Goal: Information Seeking & Learning: Check status

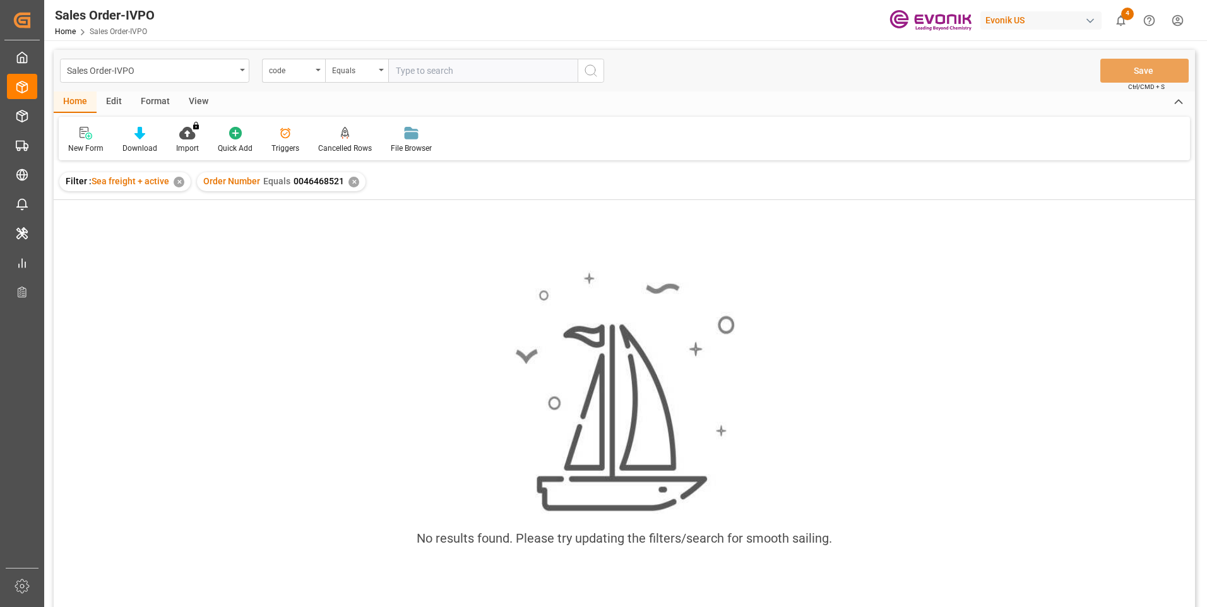
paste input "2007153225"
type input "2007153225"
click at [598, 69] on icon "search button" at bounding box center [590, 70] width 15 height 15
click at [354, 182] on div "✕" at bounding box center [353, 182] width 11 height 11
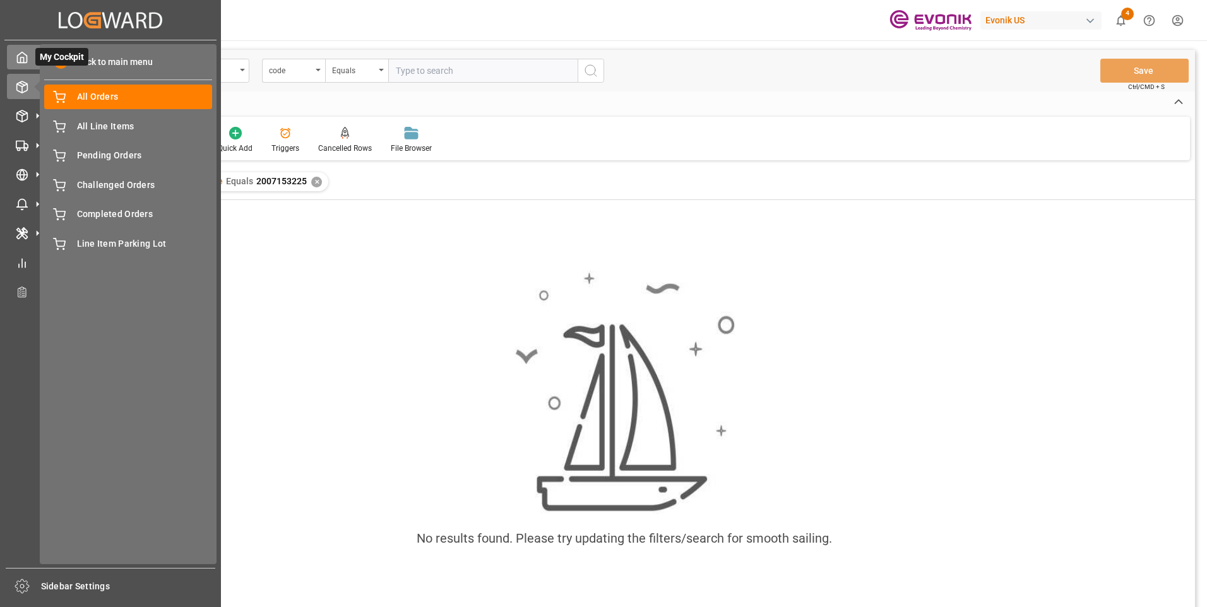
click at [23, 62] on icon at bounding box center [22, 57] width 13 height 13
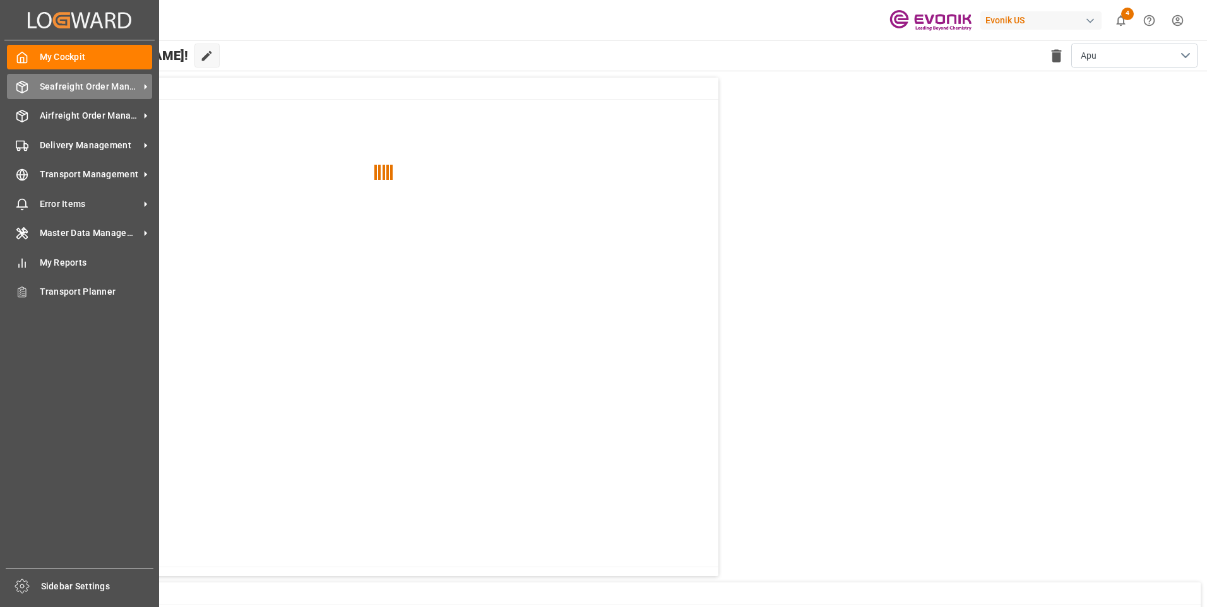
click at [46, 86] on span "Seafreight Order Management" at bounding box center [90, 86] width 100 height 13
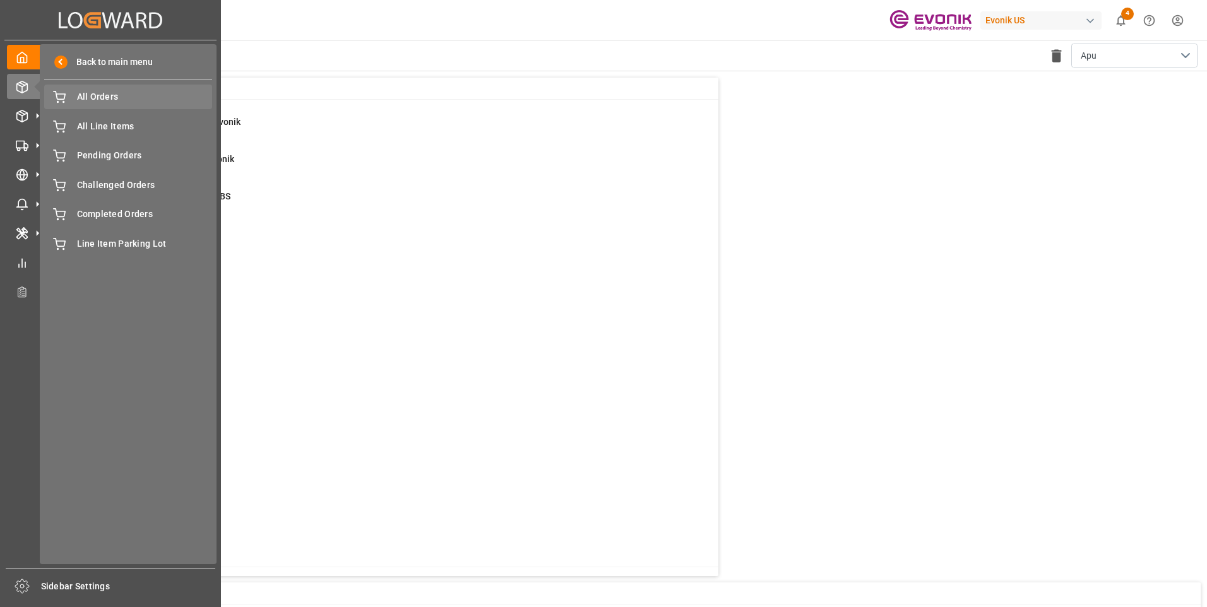
click at [73, 105] on div "All Orders All Orders" at bounding box center [128, 97] width 168 height 25
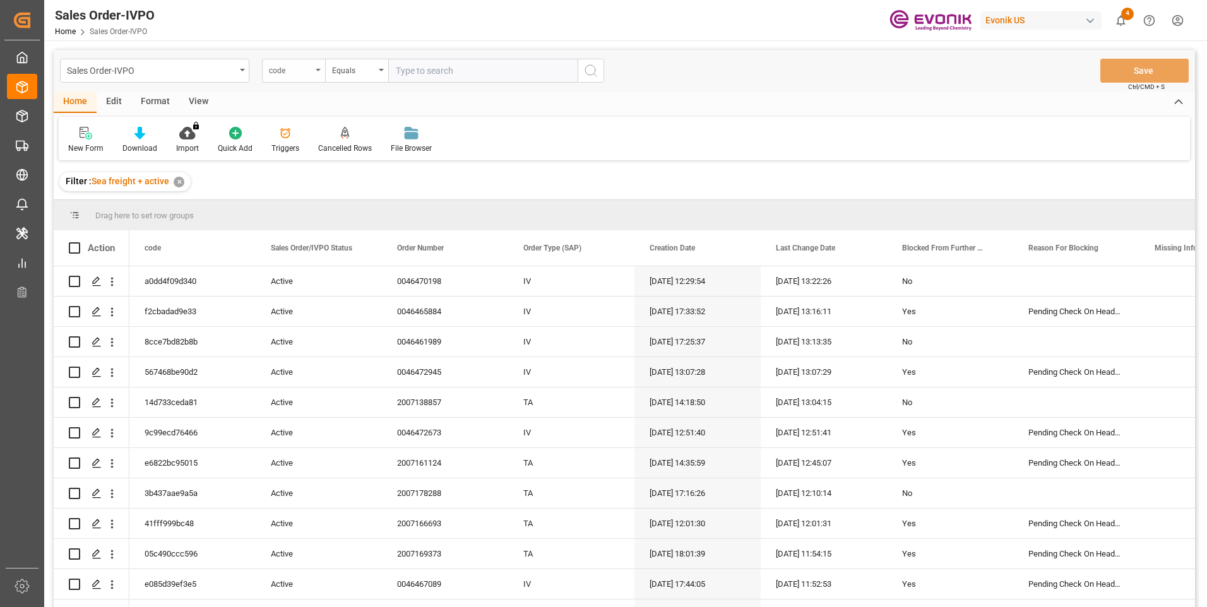
click at [315, 73] on div "code" at bounding box center [293, 71] width 63 height 24
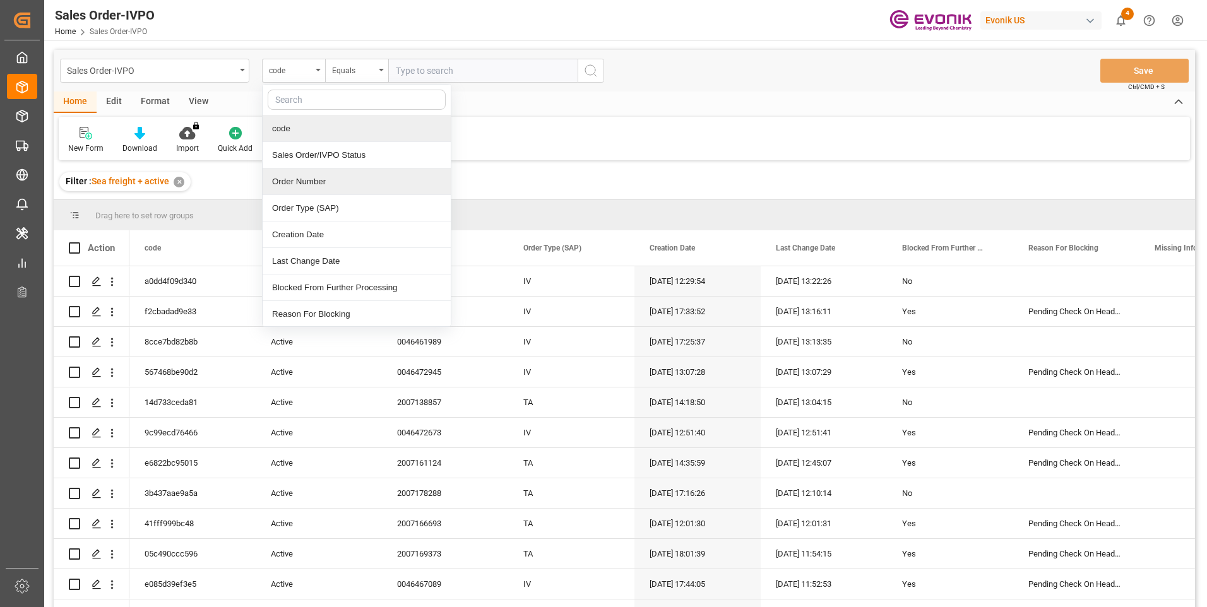
click at [288, 175] on div "Order Number" at bounding box center [357, 182] width 188 height 27
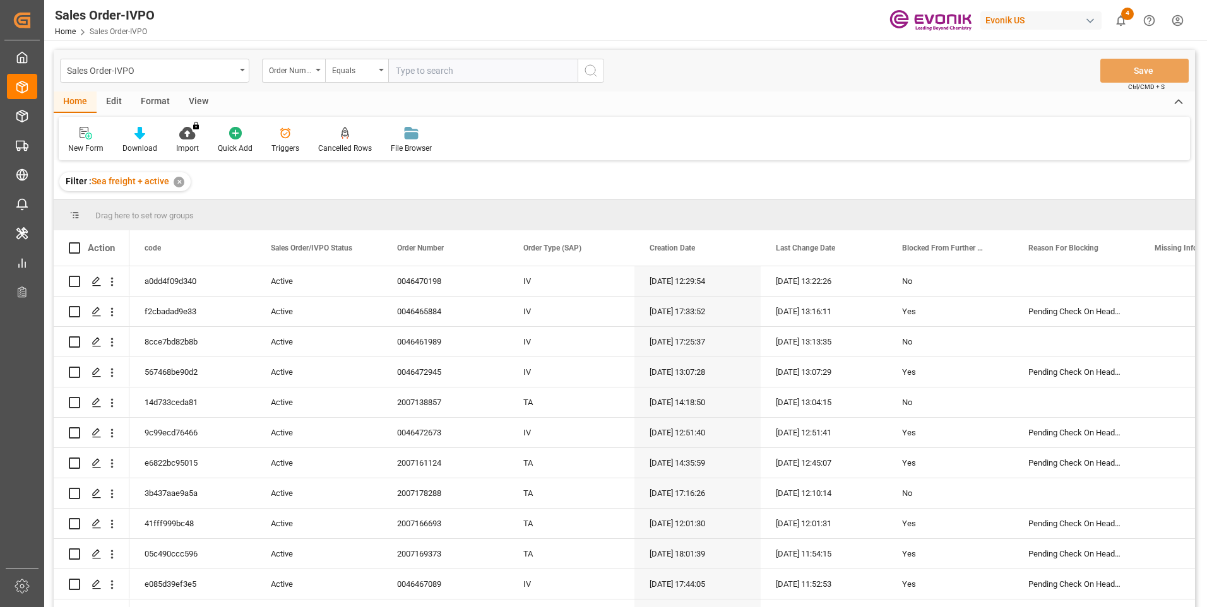
click at [424, 70] on input "text" at bounding box center [482, 71] width 189 height 24
paste input "2007153225"
type input "2007153225"
click at [588, 73] on icon "search button" at bounding box center [590, 70] width 15 height 15
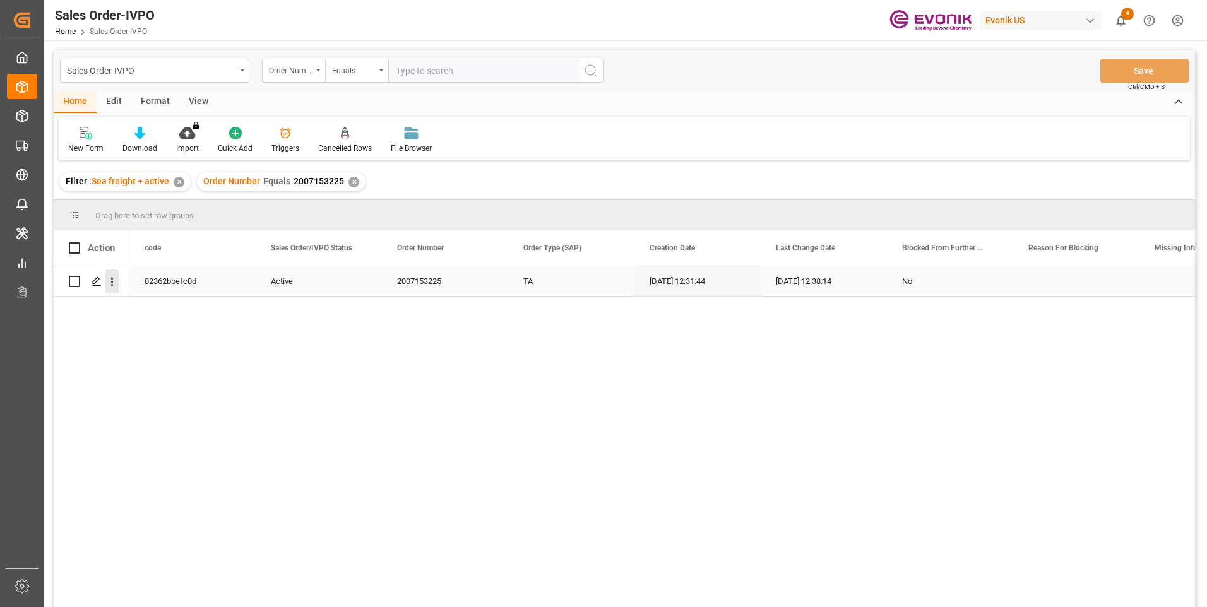
click at [111, 284] on icon "open menu" at bounding box center [111, 281] width 13 height 13
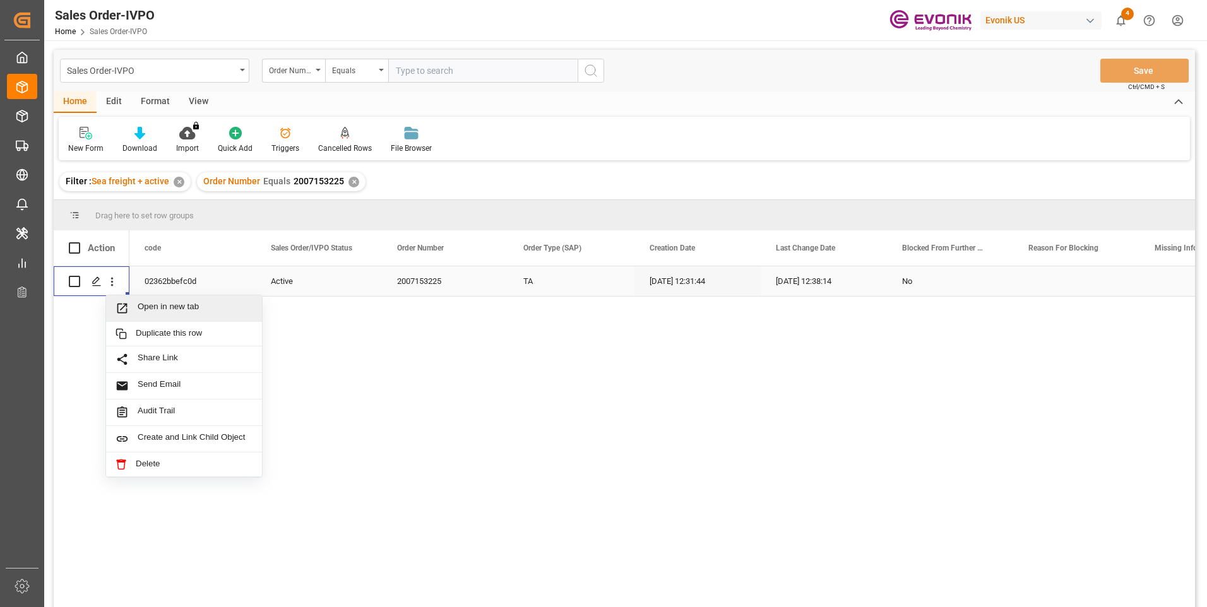
click at [145, 306] on span "Open in new tab" at bounding box center [195, 308] width 115 height 13
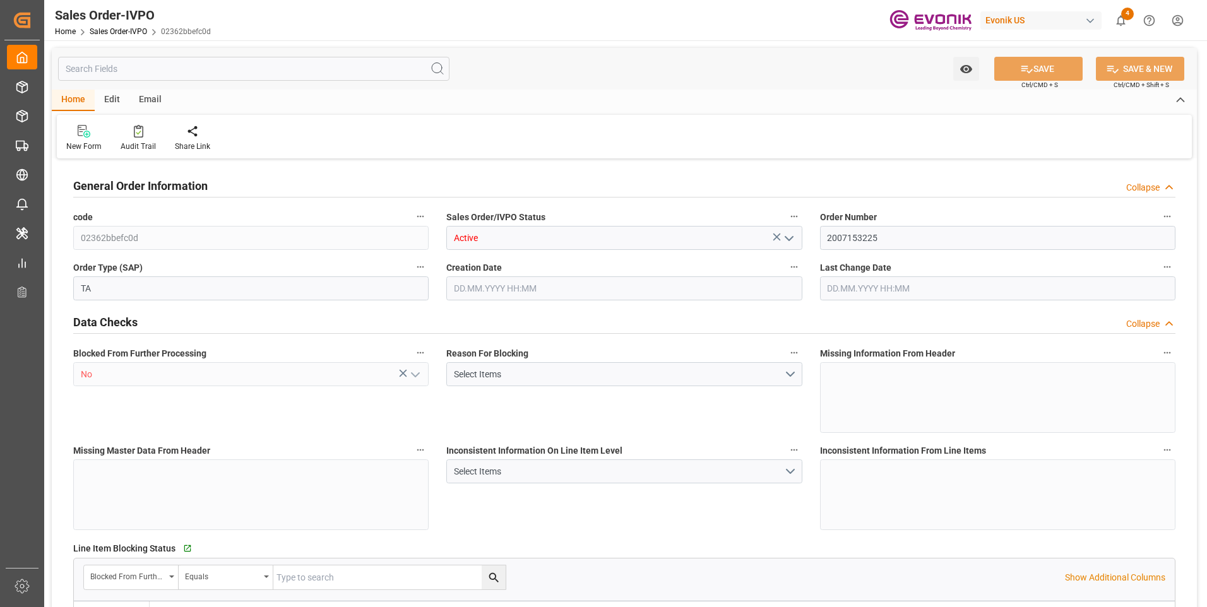
type input "EGALY"
type input "0"
type input "1"
type input "2"
type input "19801.04"
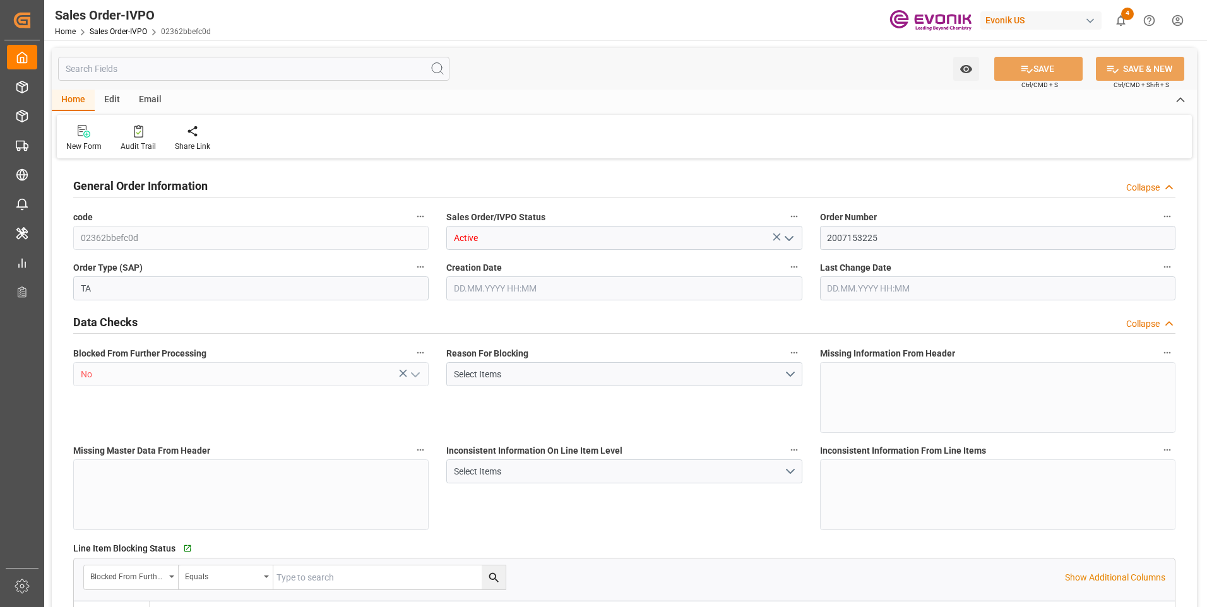
type input "0"
type input "17000"
type input "30"
type input "27.08.2025 12:31"
type input "09.09.2025 12:38"
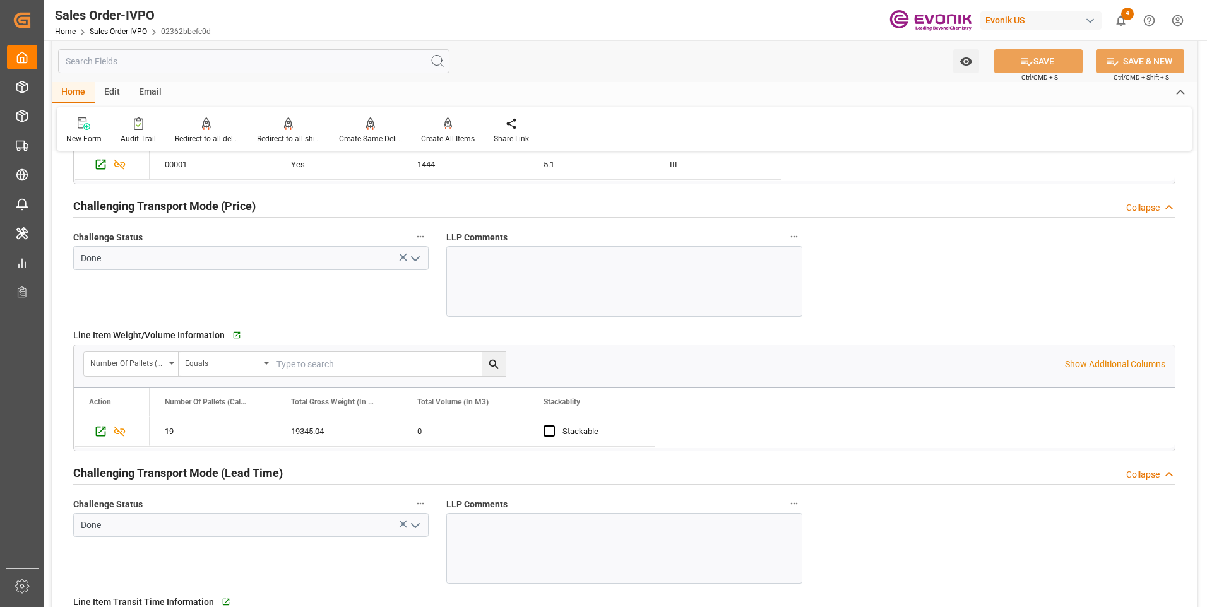
scroll to position [1957, 0]
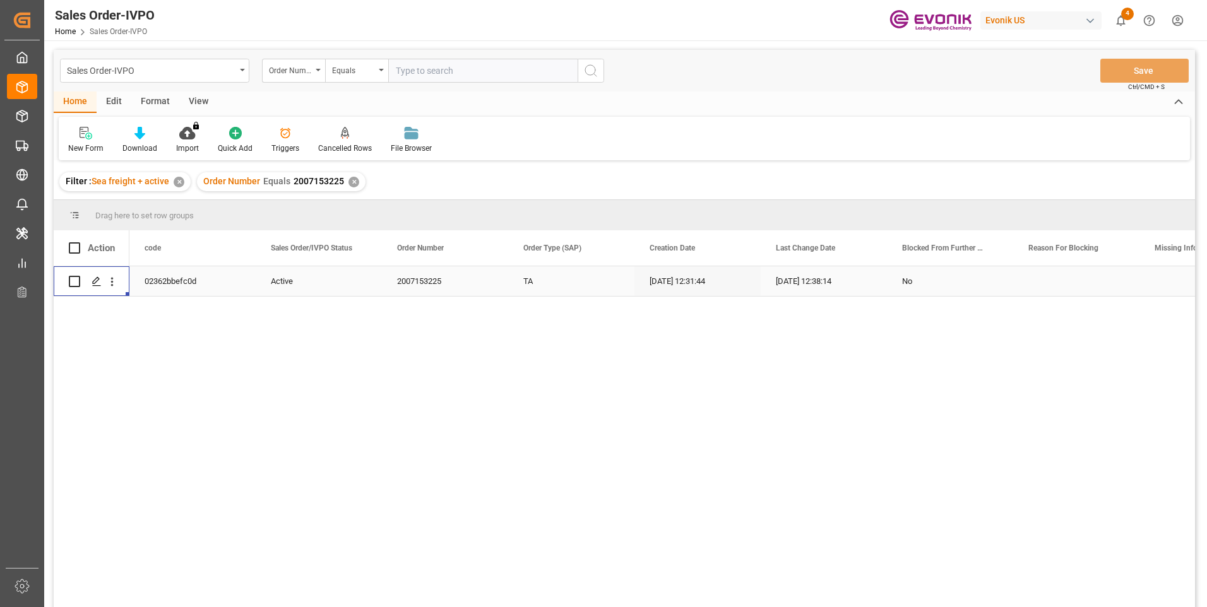
click at [425, 67] on input "text" at bounding box center [482, 71] width 189 height 24
paste input "2007119820"
type input "2007119820"
click at [596, 71] on icon "search button" at bounding box center [590, 70] width 15 height 15
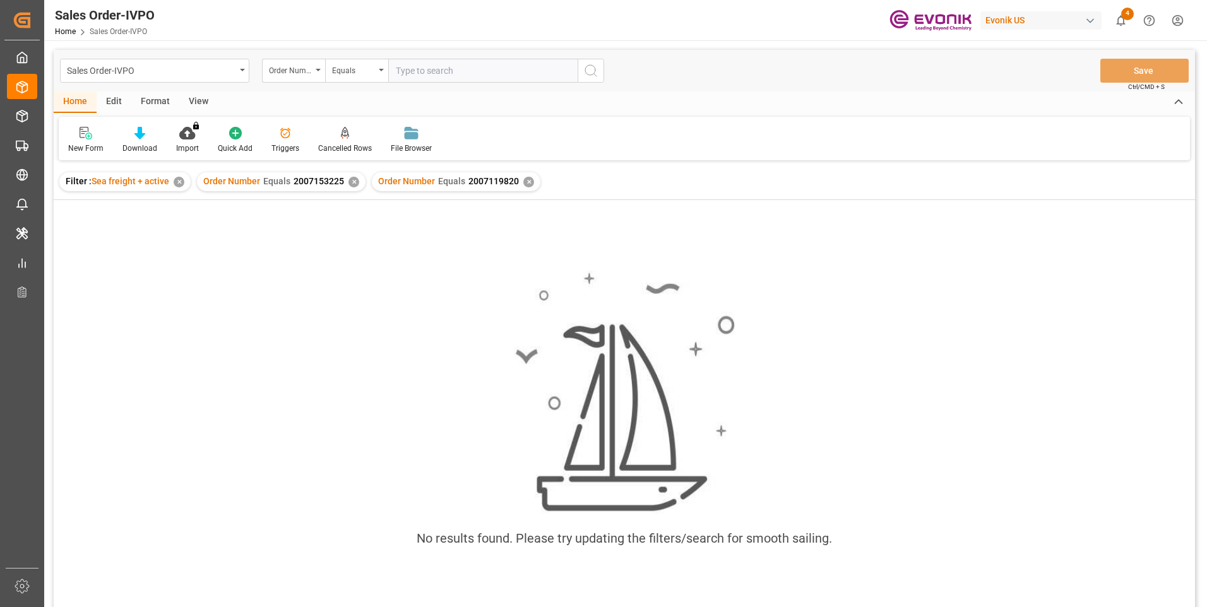
click at [351, 182] on div "✕" at bounding box center [353, 182] width 11 height 11
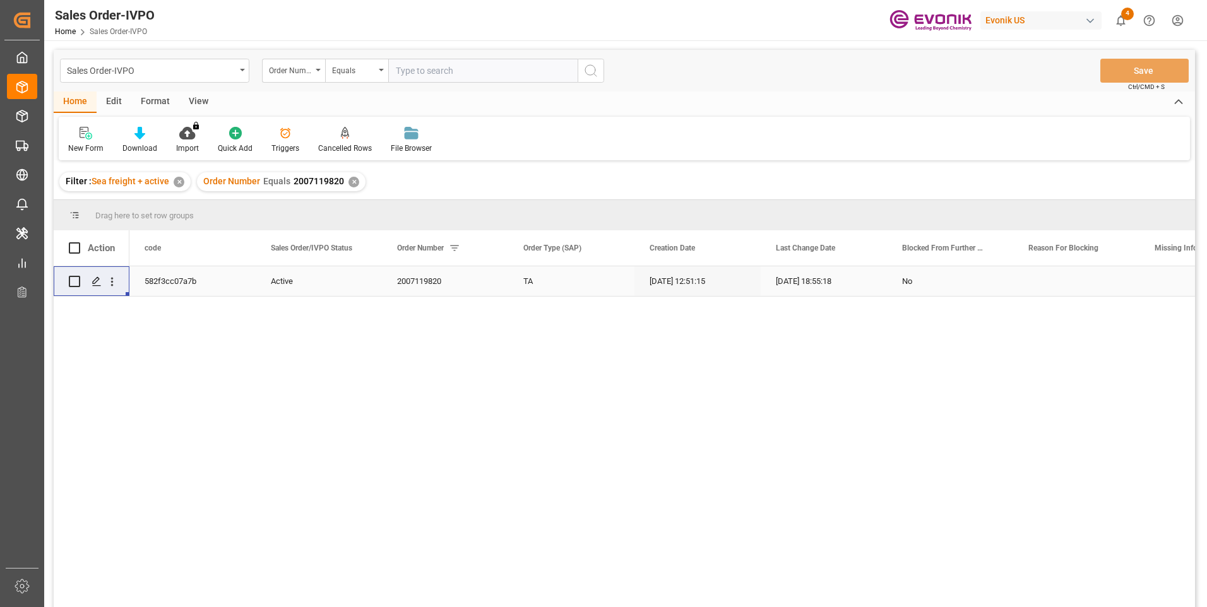
click at [410, 283] on div "2007119820" at bounding box center [445, 281] width 126 height 30
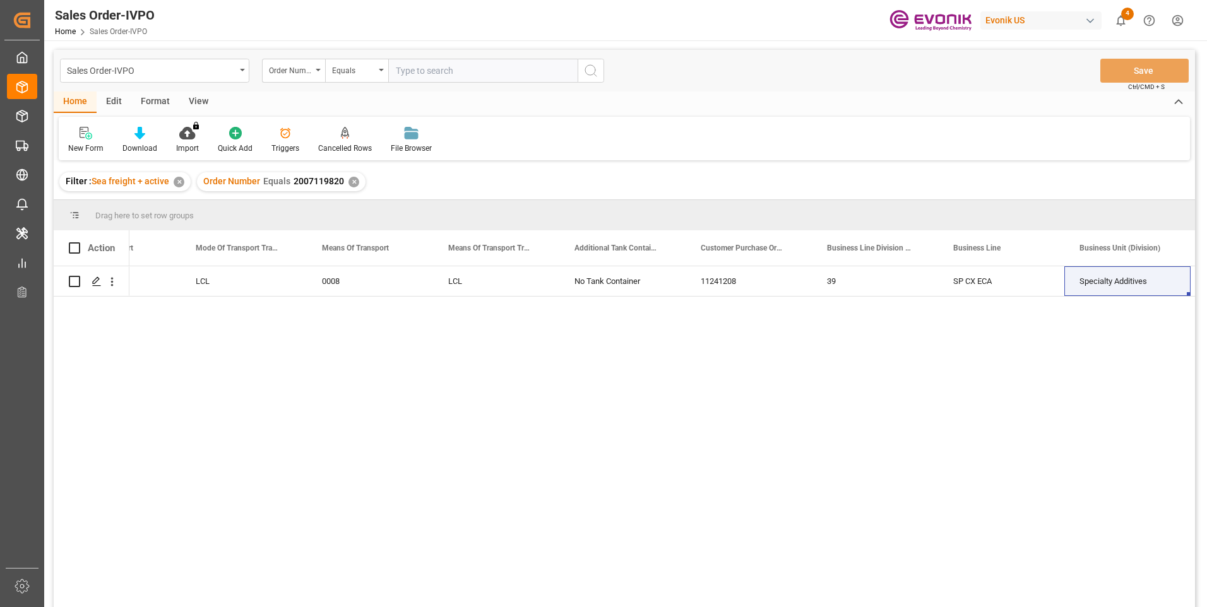
click at [412, 69] on input "text" at bounding box center [482, 71] width 189 height 24
paste input "2007110188"
type input "2007110188"
click at [593, 71] on icon "search button" at bounding box center [590, 70] width 15 height 15
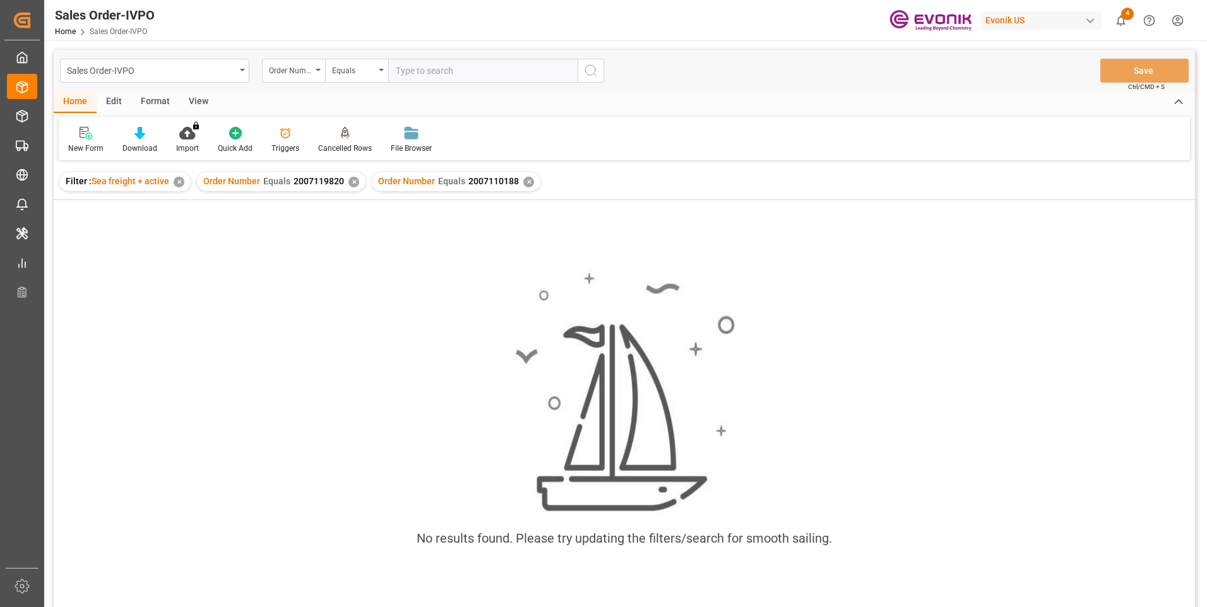
click at [352, 181] on div "✕" at bounding box center [353, 182] width 11 height 11
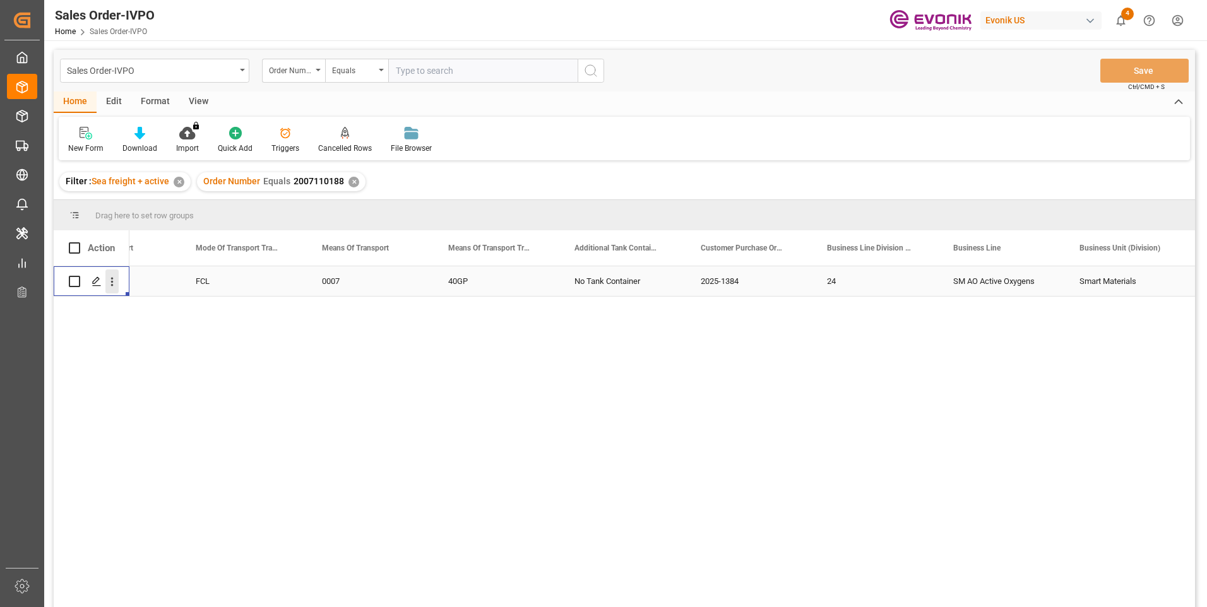
click at [114, 281] on icon "open menu" at bounding box center [111, 281] width 13 height 13
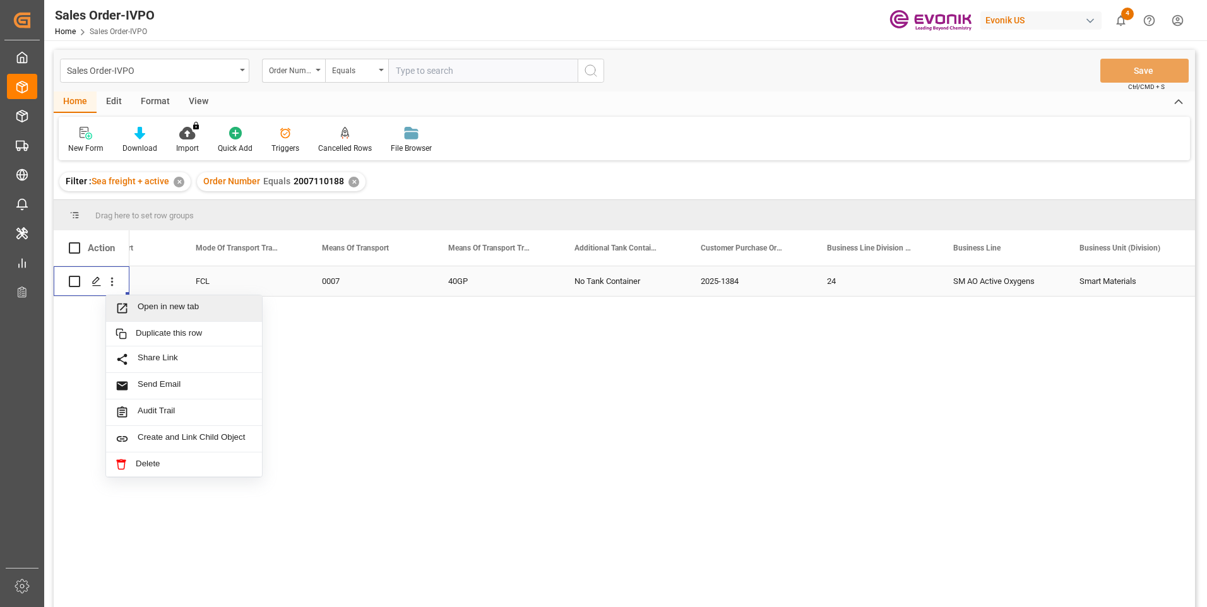
click at [167, 307] on span "Open in new tab" at bounding box center [195, 308] width 115 height 13
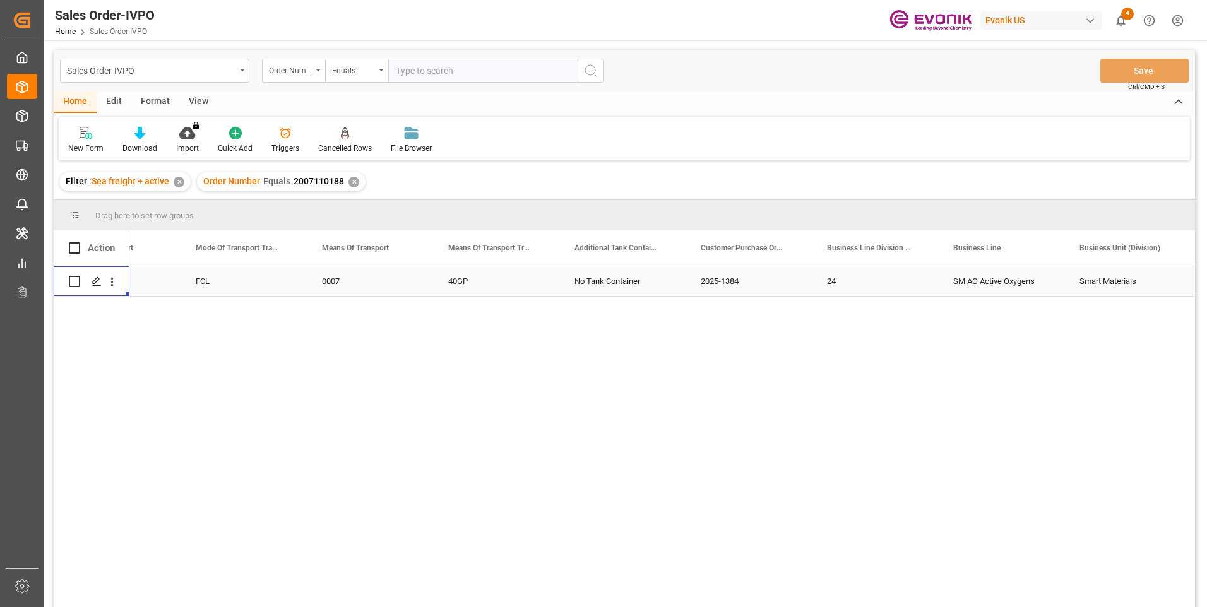
click at [410, 66] on input "text" at bounding box center [482, 71] width 189 height 24
paste input "0046441463"
type input "0046441463"
click at [591, 72] on icon "search button" at bounding box center [590, 70] width 15 height 15
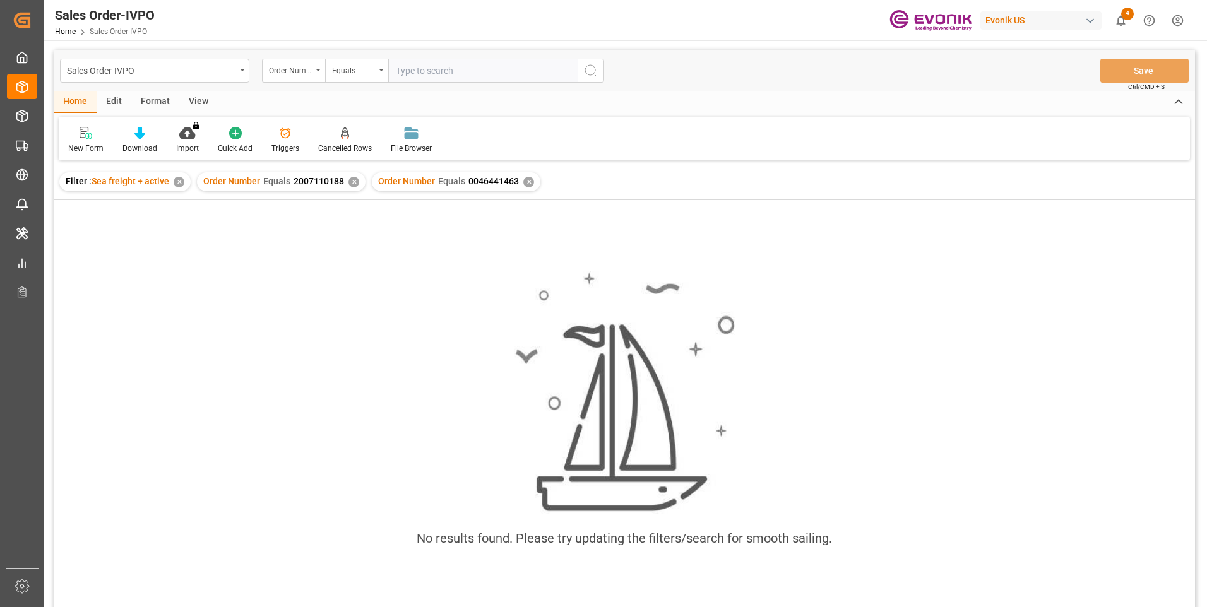
click at [353, 184] on div "✕" at bounding box center [353, 182] width 11 height 11
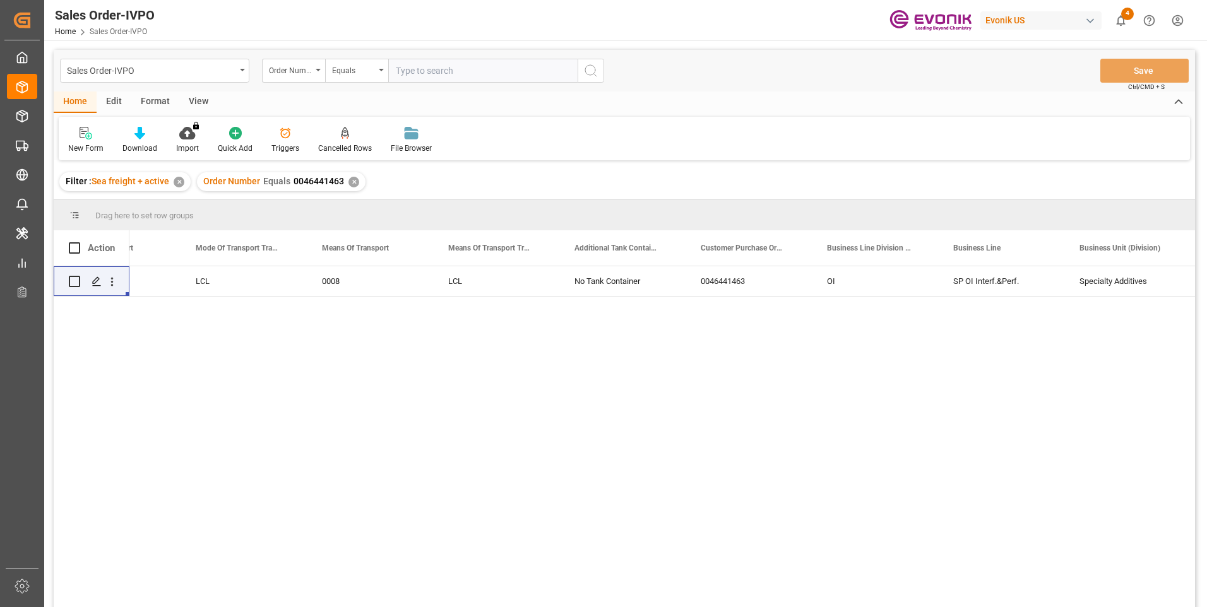
click at [418, 71] on input "text" at bounding box center [482, 71] width 189 height 24
paste input "2007140657"
type input "2007140657"
click at [584, 72] on icon "search button" at bounding box center [590, 70] width 15 height 15
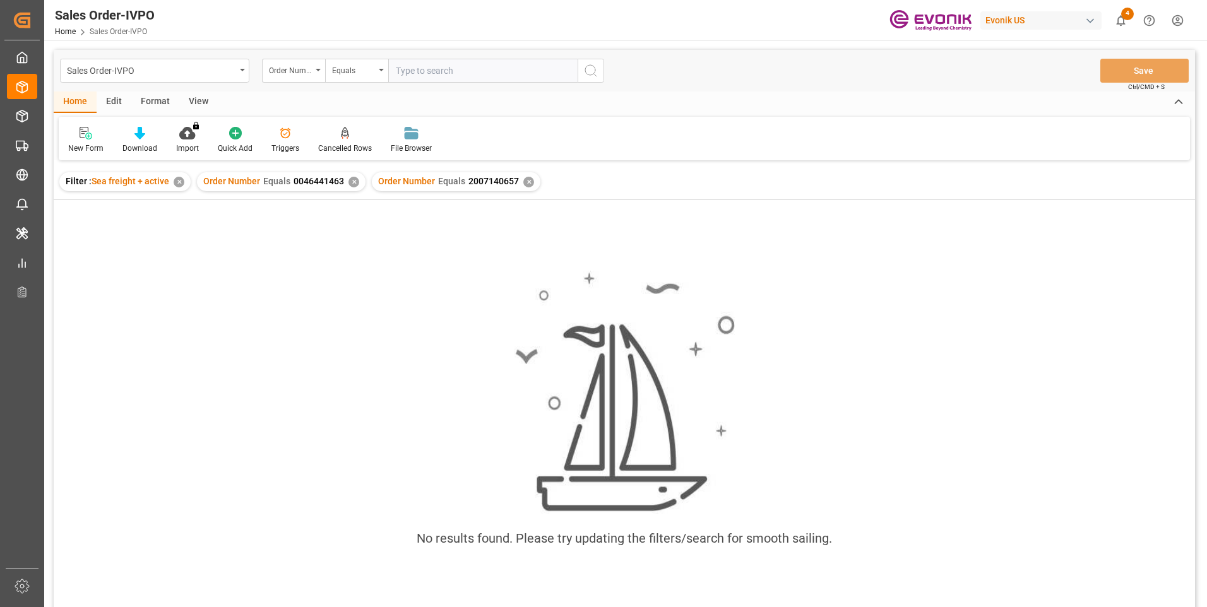
click at [353, 180] on div "✕" at bounding box center [353, 182] width 11 height 11
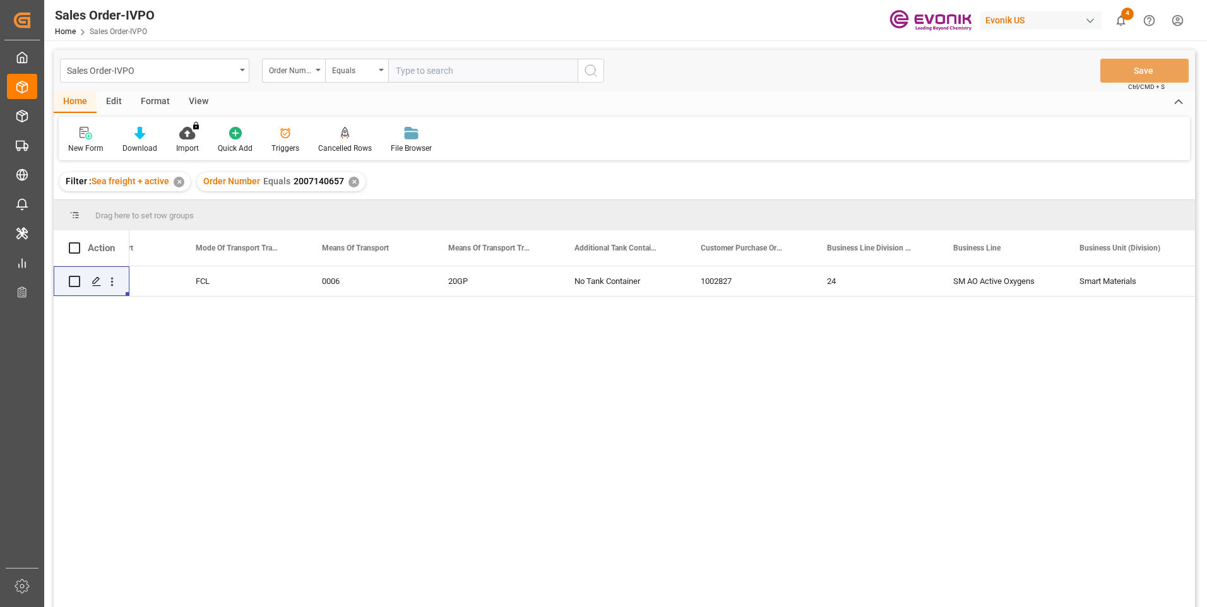
click at [435, 69] on input "text" at bounding box center [482, 71] width 189 height 24
paste input "0046441463"
type input "0046441463"
click at [584, 73] on icon "search button" at bounding box center [590, 70] width 15 height 15
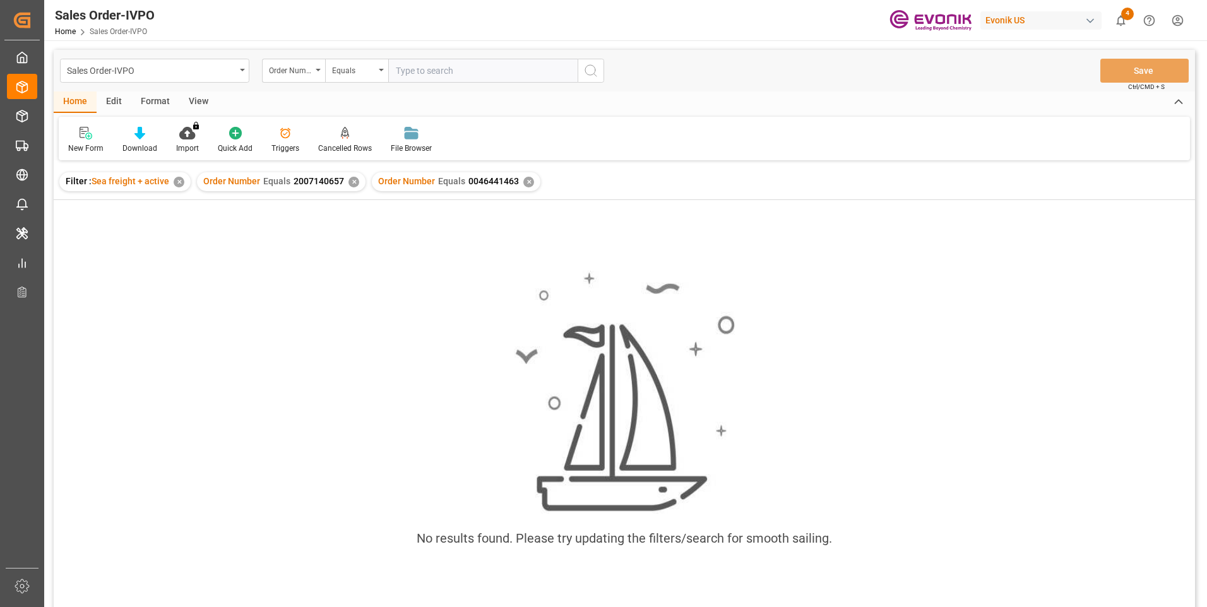
click at [352, 181] on div "✕" at bounding box center [353, 182] width 11 height 11
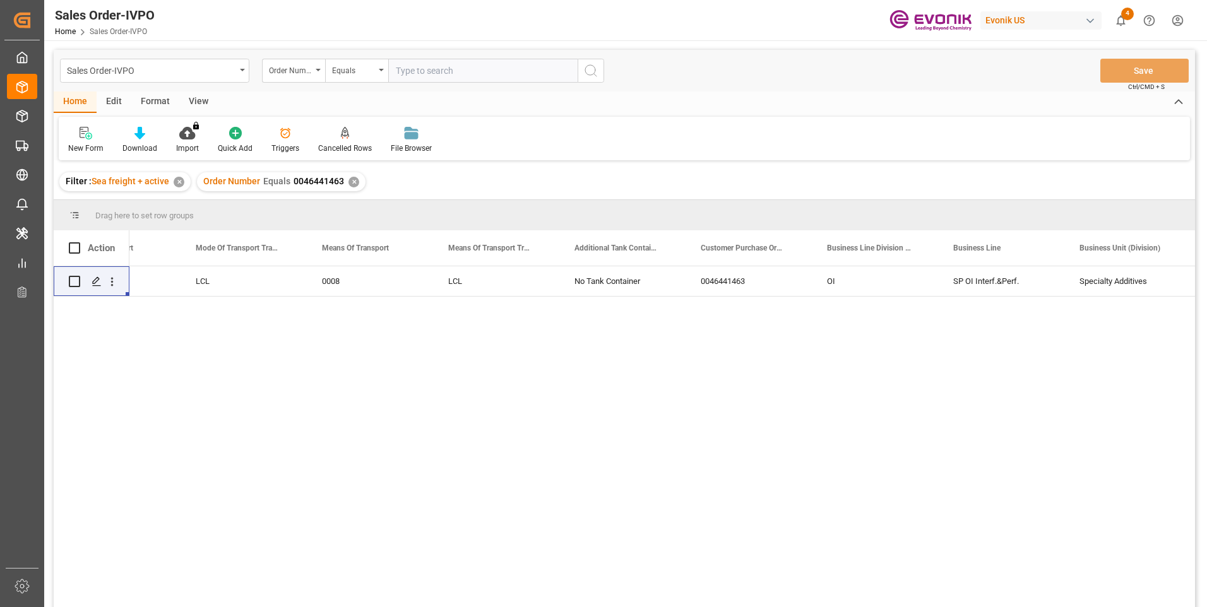
drag, startPoint x: 401, startPoint y: 70, endPoint x: 409, endPoint y: 112, distance: 43.0
click at [401, 71] on input "text" at bounding box center [482, 71] width 189 height 24
paste input "0046472785"
type input "0046472785"
click at [592, 69] on icon "search button" at bounding box center [590, 70] width 15 height 15
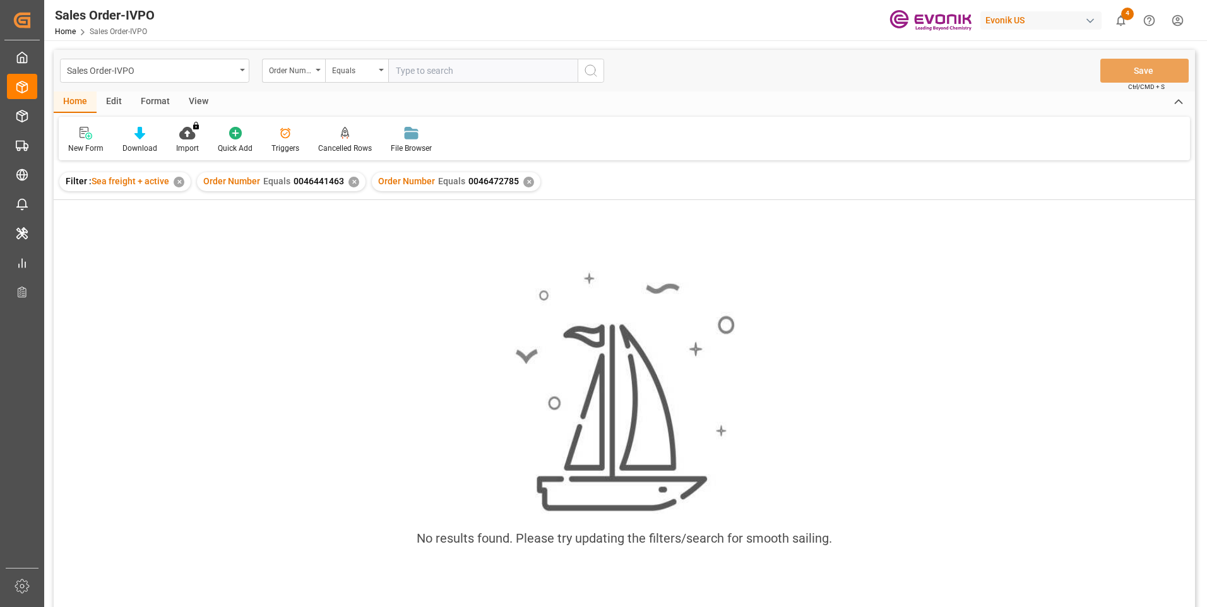
click at [350, 181] on div "✕" at bounding box center [353, 182] width 11 height 11
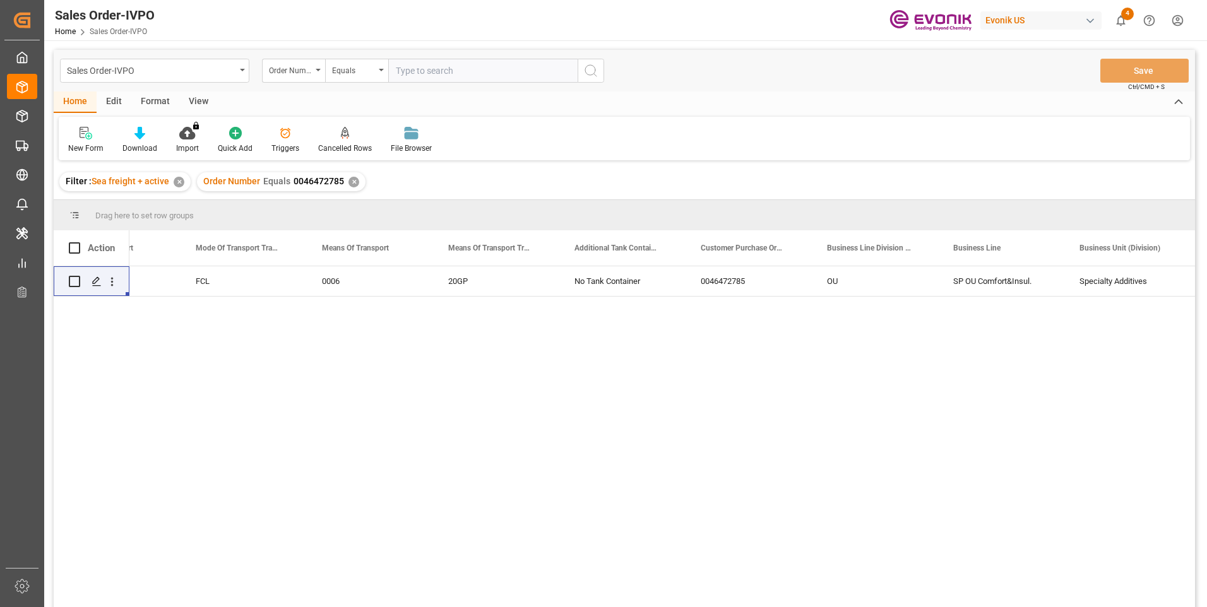
click at [433, 66] on input "text" at bounding box center [482, 71] width 189 height 24
paste input "2007119820"
type input "2007119820"
click at [598, 68] on icon "search button" at bounding box center [590, 70] width 15 height 15
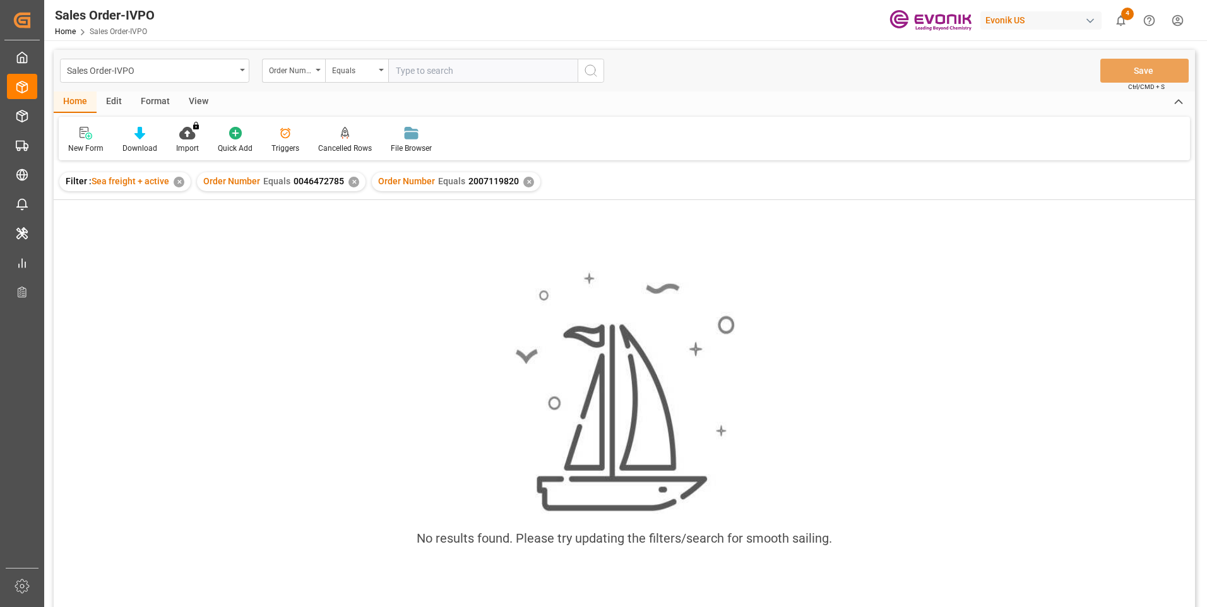
click at [350, 179] on div "✕" at bounding box center [353, 182] width 11 height 11
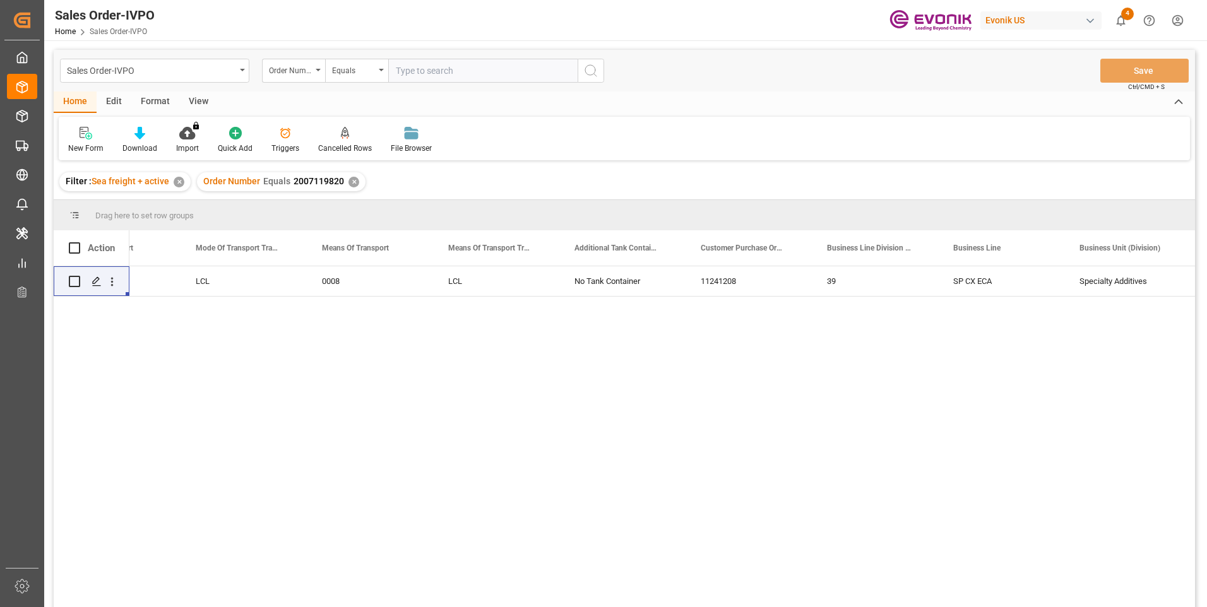
click at [431, 70] on input "text" at bounding box center [482, 71] width 189 height 24
paste input "0046467217"
type input "0046467217"
click at [593, 69] on icon "search button" at bounding box center [590, 70] width 15 height 15
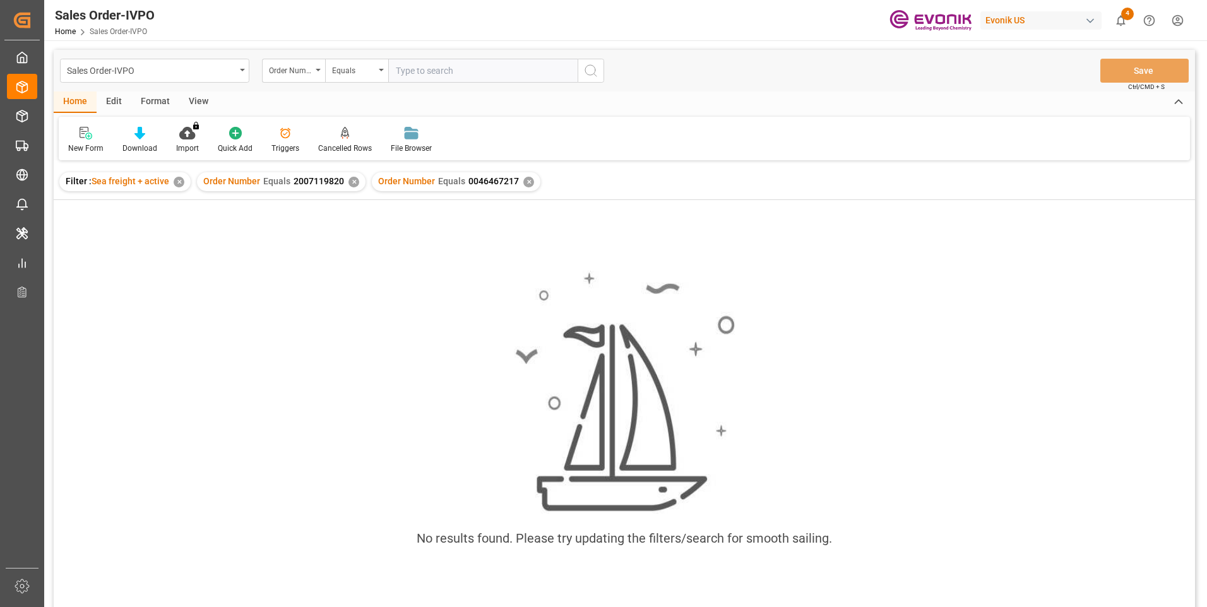
click at [349, 184] on div "✕" at bounding box center [353, 182] width 11 height 11
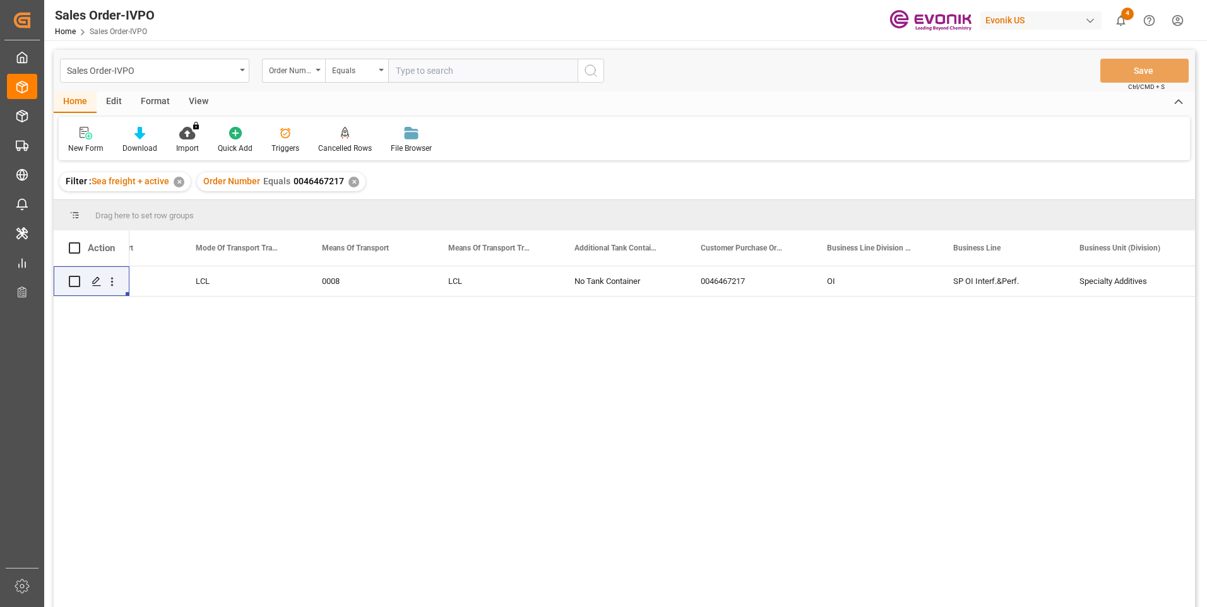
drag, startPoint x: 412, startPoint y: 69, endPoint x: 412, endPoint y: 81, distance: 11.4
click at [412, 69] on input "text" at bounding box center [482, 71] width 189 height 24
paste input "0046467217"
type input "0046467217"
click at [593, 69] on icon "search button" at bounding box center [590, 70] width 15 height 15
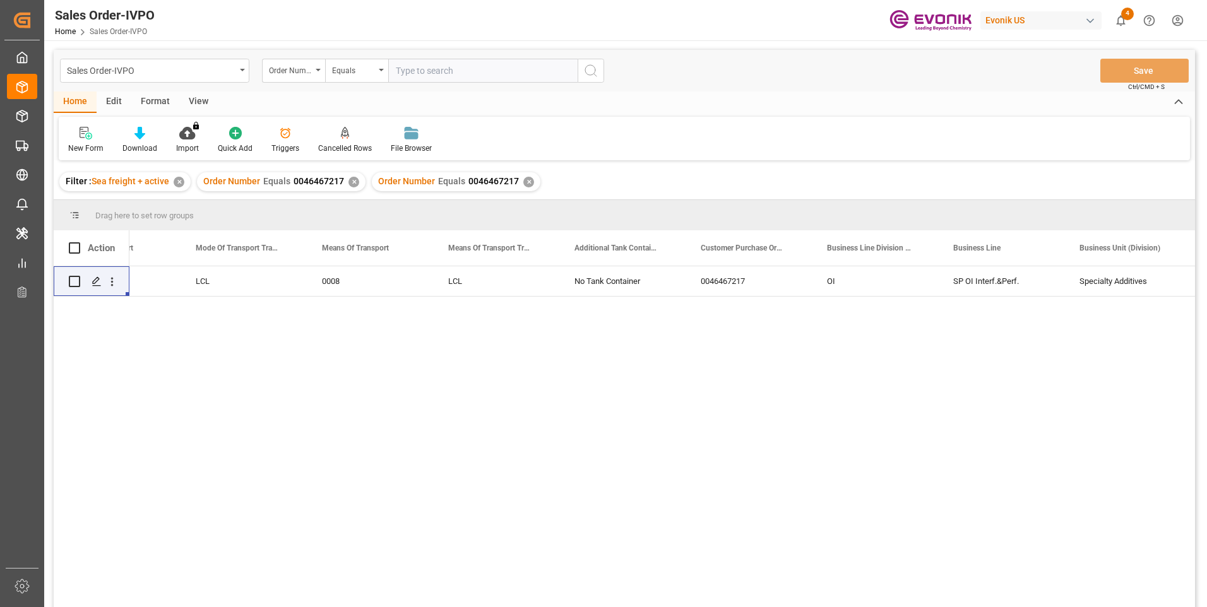
click at [526, 182] on div "✕" at bounding box center [528, 182] width 11 height 11
click at [437, 69] on input "text" at bounding box center [482, 71] width 189 height 24
paste input "0046467319"
type input "0046467319"
click at [593, 74] on circle "search button" at bounding box center [590, 70] width 10 height 10
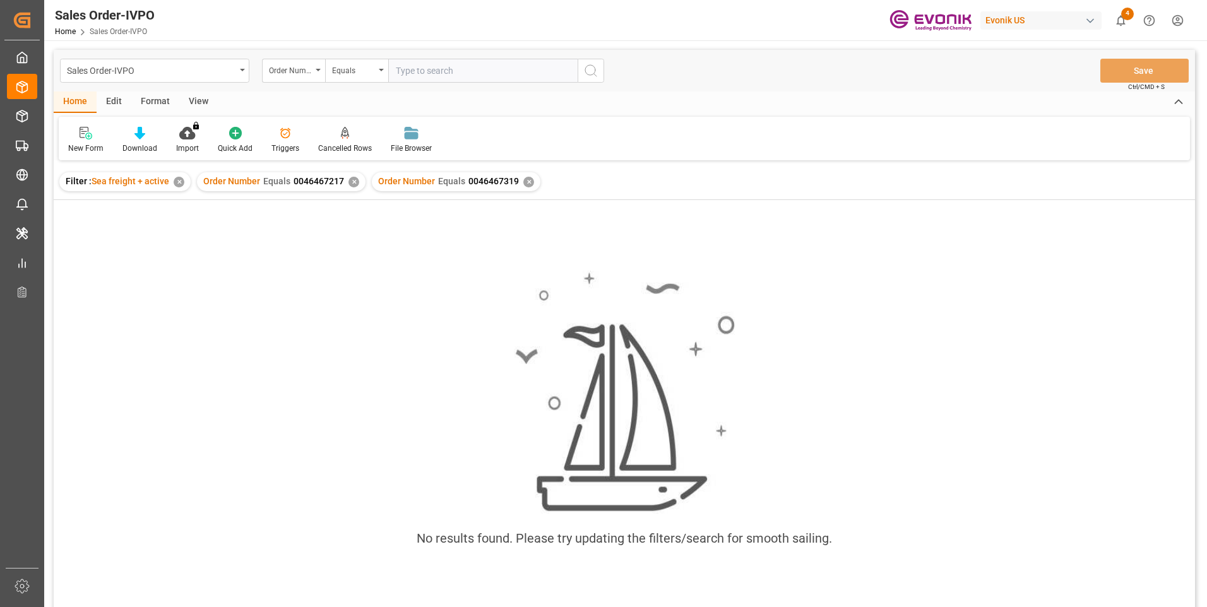
click at [349, 179] on div "✕" at bounding box center [353, 182] width 11 height 11
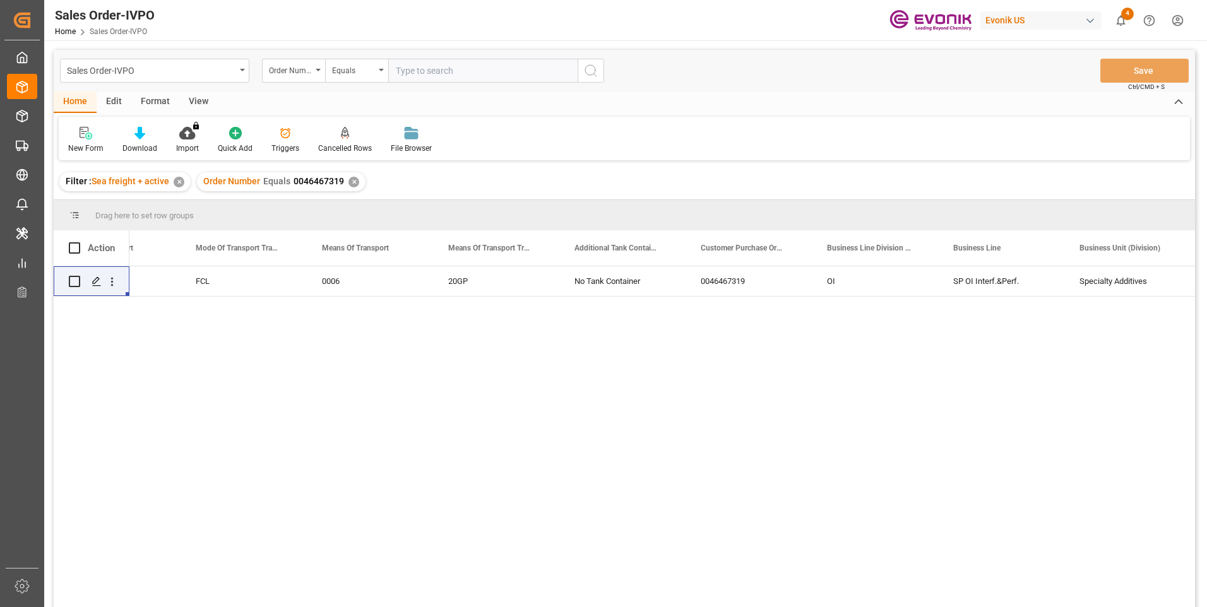
click at [451, 69] on input "text" at bounding box center [482, 71] width 189 height 24
paste input "0046463332"
type input "0046463332"
click at [586, 70] on icon "search button" at bounding box center [590, 70] width 15 height 15
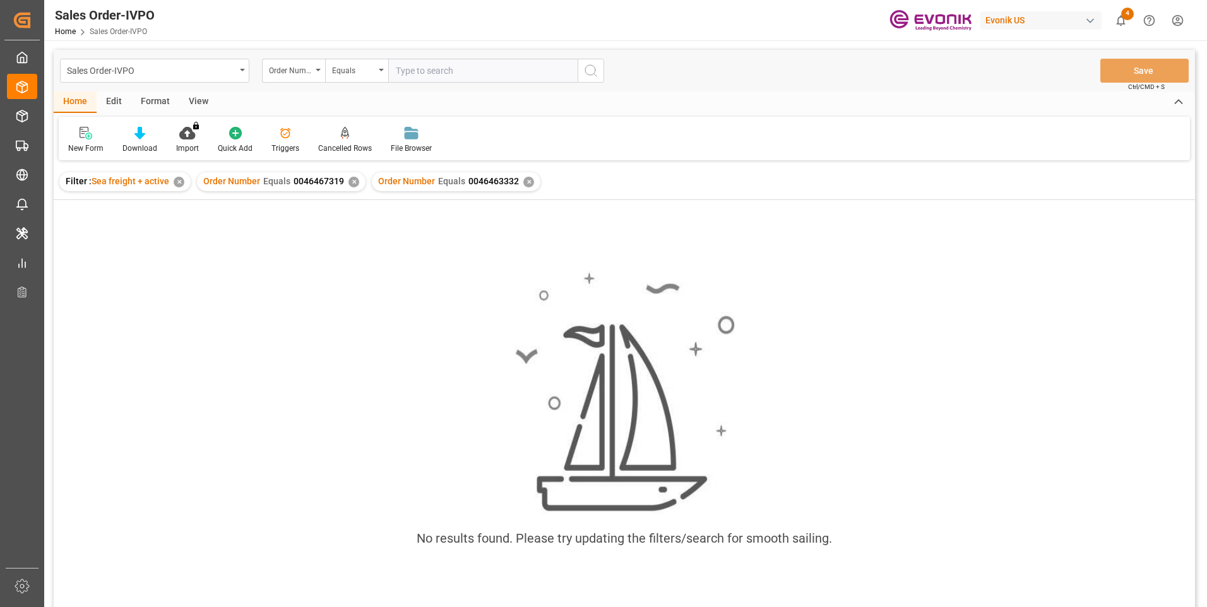
click at [349, 182] on div "✕" at bounding box center [353, 182] width 11 height 11
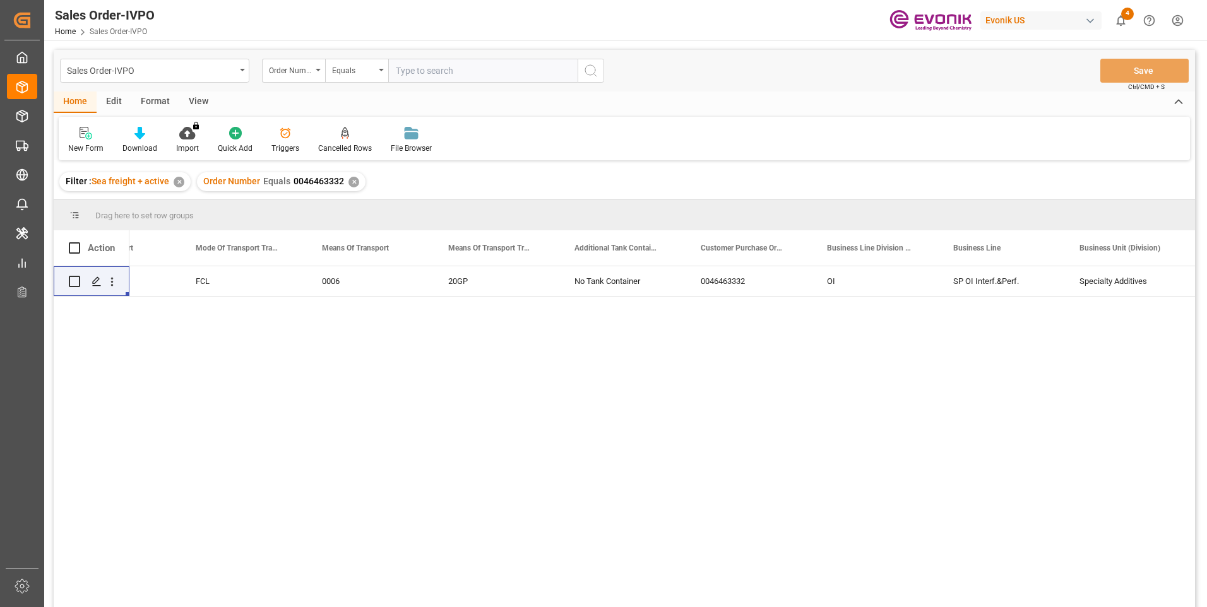
click at [419, 69] on input "text" at bounding box center [482, 71] width 189 height 24
paste input "2007055276"
type input "2007055276"
click at [590, 70] on icon "search button" at bounding box center [590, 70] width 15 height 15
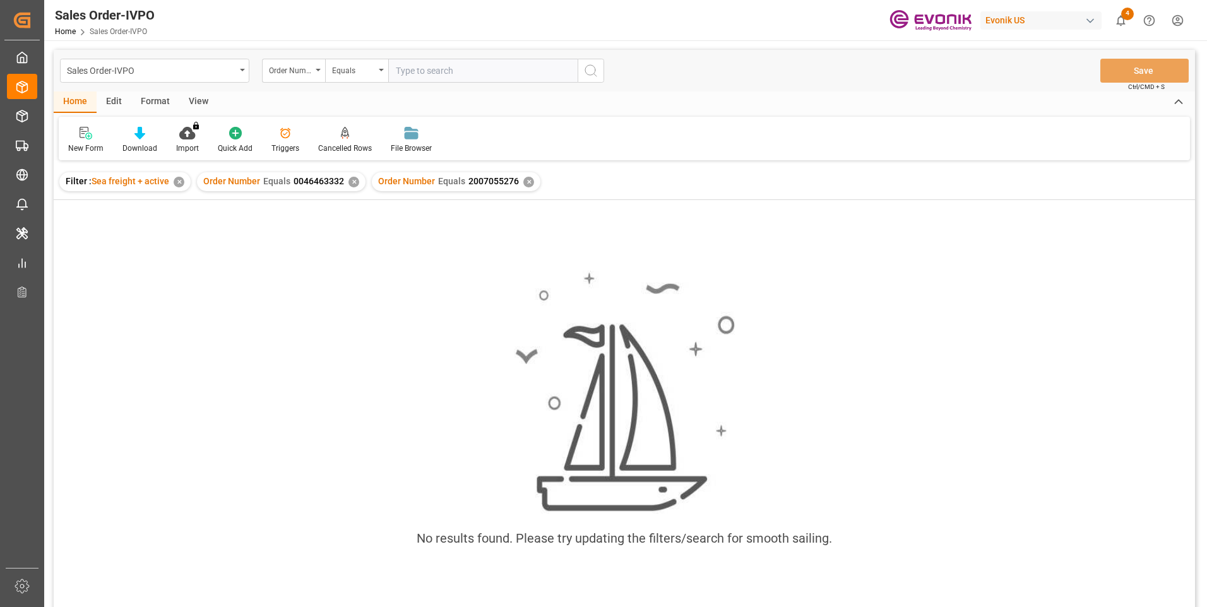
click at [351, 180] on div "✕" at bounding box center [353, 182] width 11 height 11
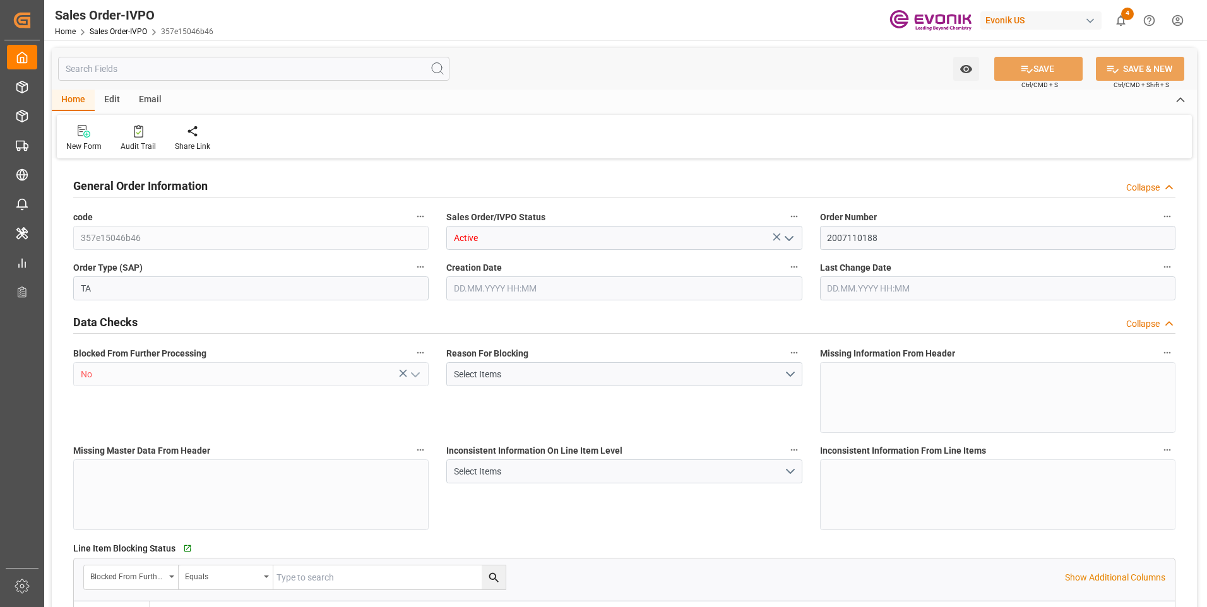
type input "COCTG"
type input "0"
type input "1"
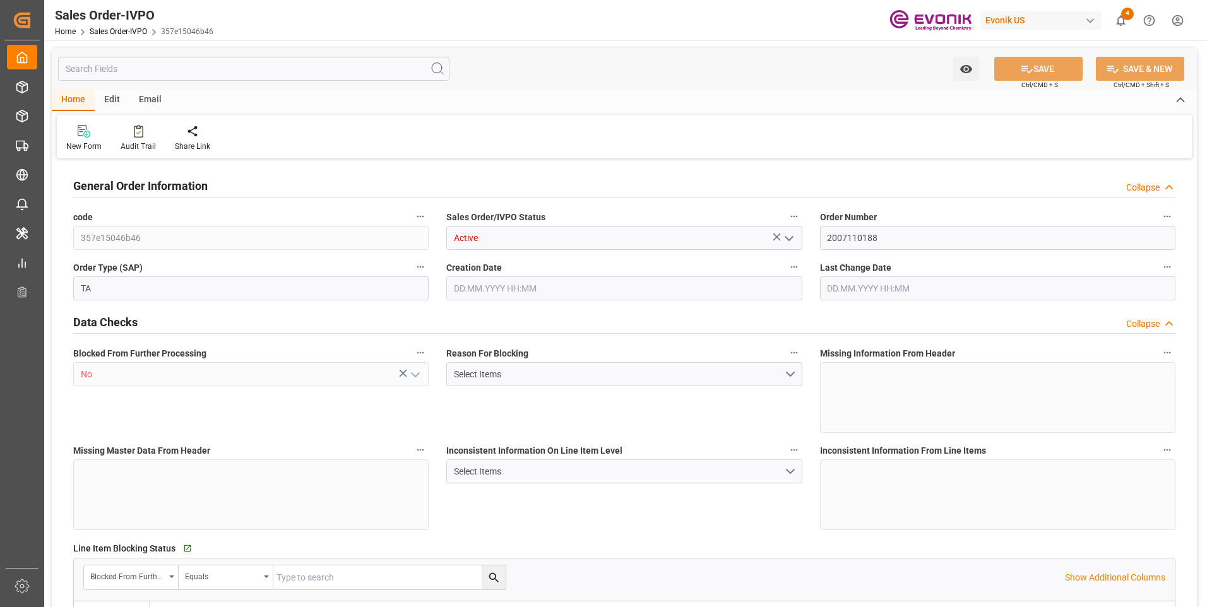
type input "18483.101"
type input "41.9952"
type input "19000"
type input "60"
type input "[DATE] 14:54"
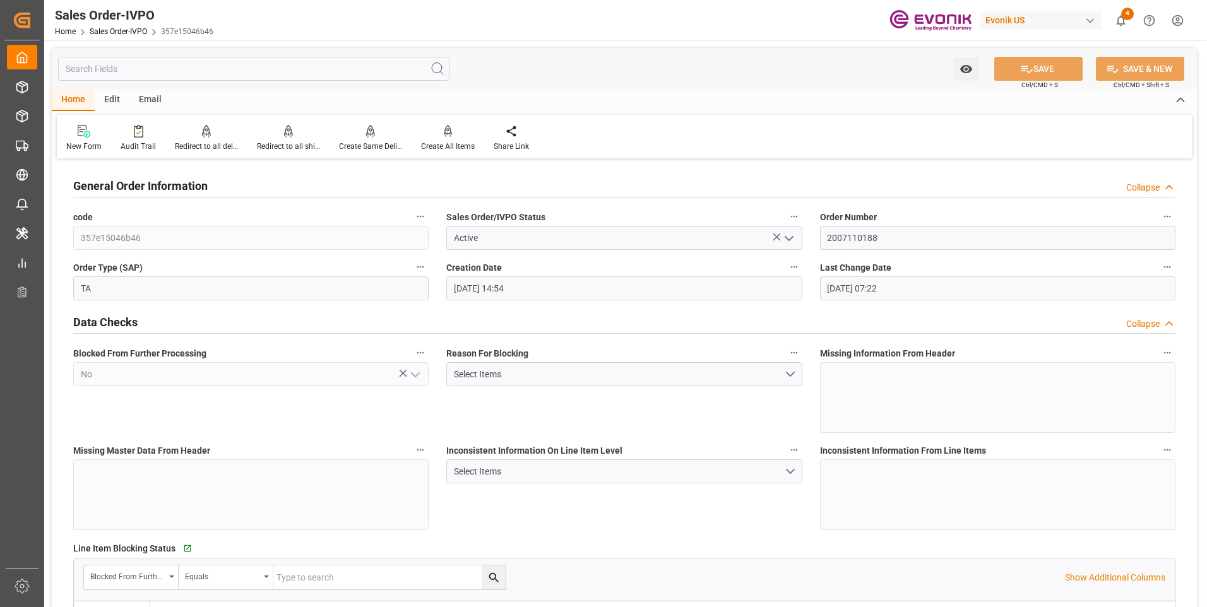
type input "[DATE] 07:22"
click at [170, 71] on input "text" at bounding box center [253, 69] width 391 height 24
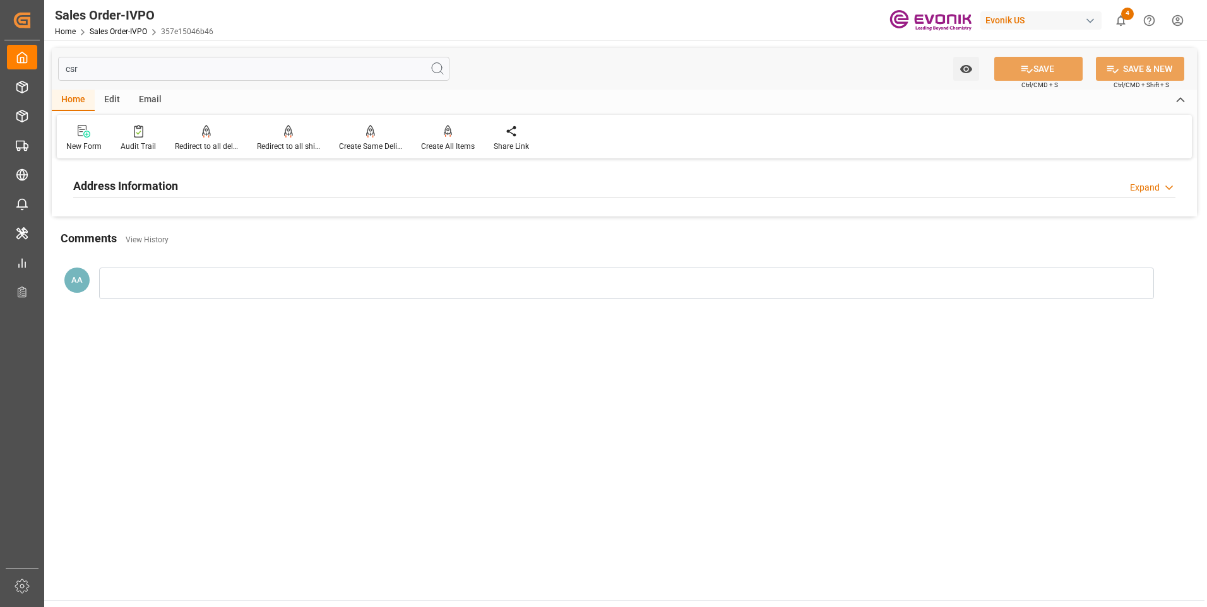
type input "csr"
click at [156, 186] on h2 "Address Information" at bounding box center [125, 185] width 105 height 17
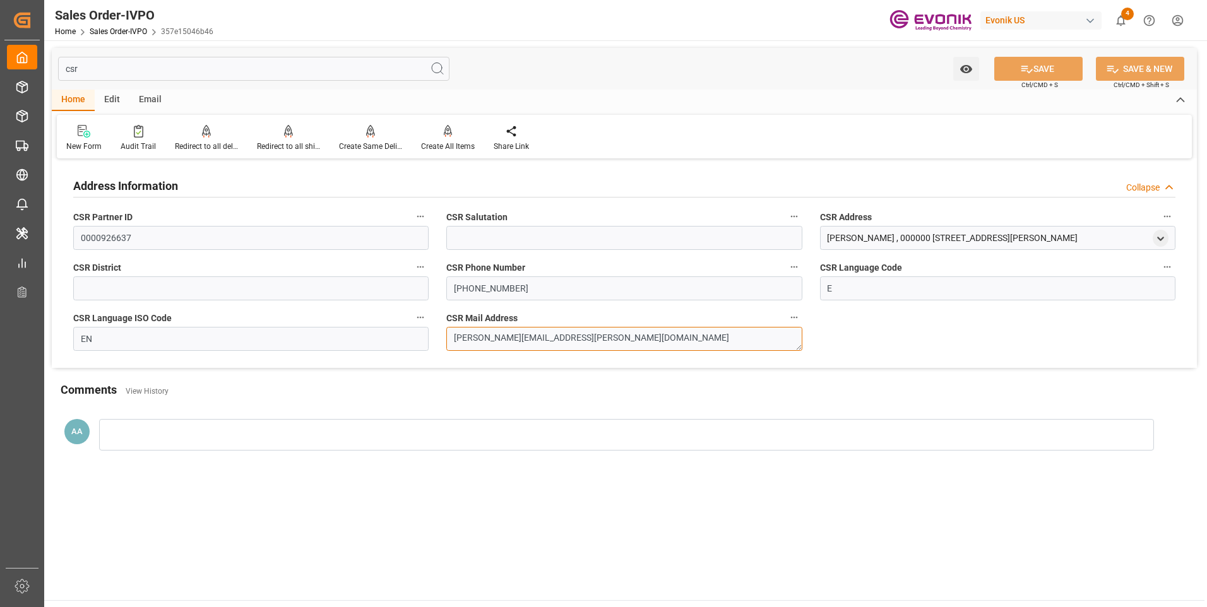
drag, startPoint x: 588, startPoint y: 341, endPoint x: 438, endPoint y: 347, distance: 149.7
click at [438, 347] on div "CSR Mail Address [EMAIL_ADDRESS][PERSON_NAME][DOMAIN_NAME]" at bounding box center [623, 330] width 373 height 50
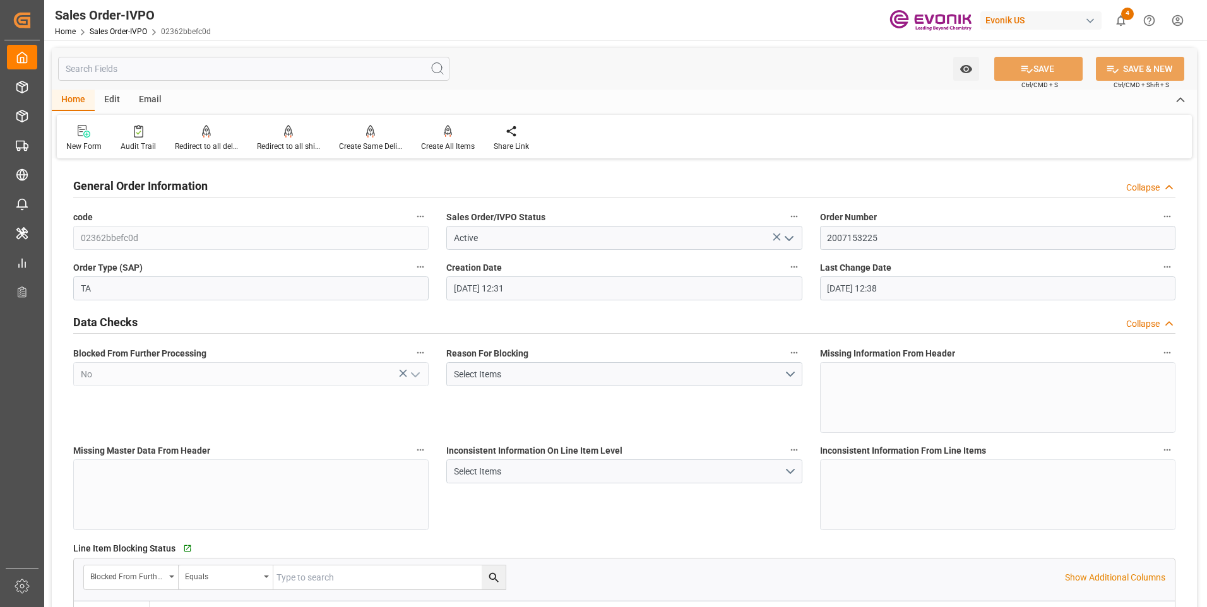
scroll to position [316, 0]
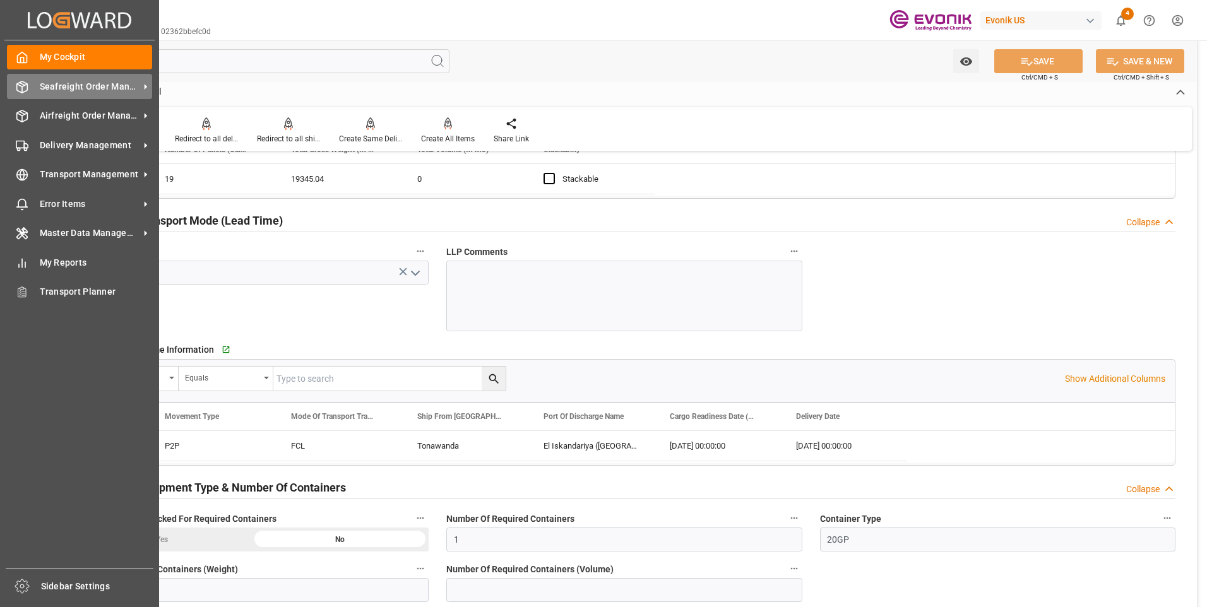
click at [52, 92] on span "Seafreight Order Management" at bounding box center [90, 86] width 100 height 13
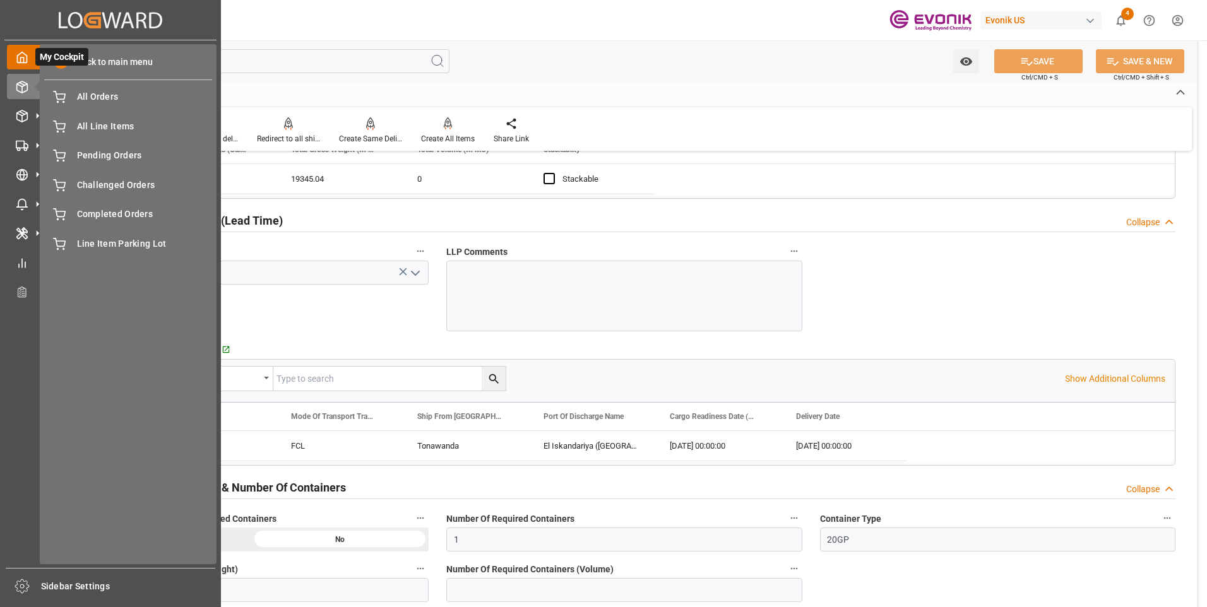
click at [26, 51] on icon at bounding box center [22, 57] width 13 height 13
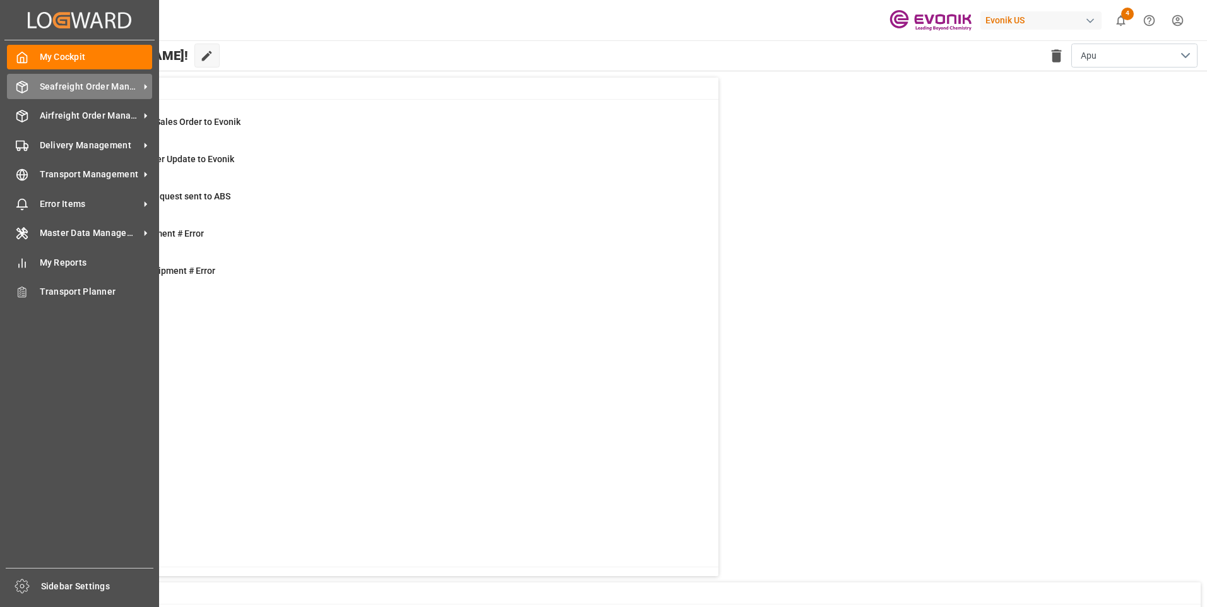
click at [29, 83] on div "Seafreight Order Management Seafreight Order Management" at bounding box center [79, 86] width 145 height 25
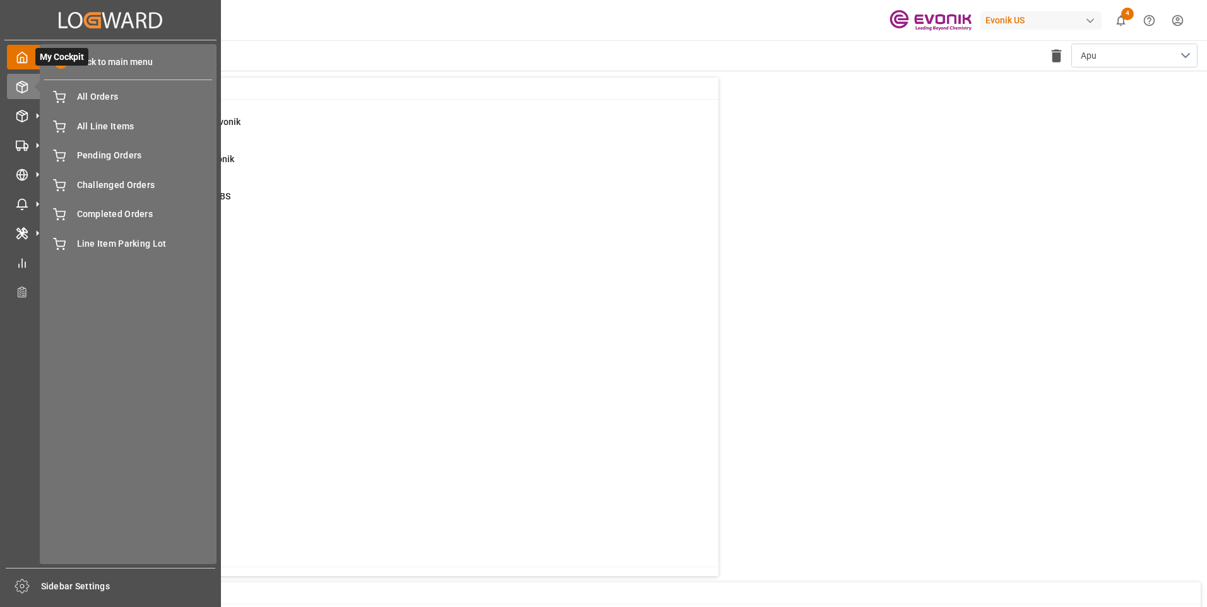
click at [25, 57] on icon at bounding box center [22, 57] width 13 height 13
click at [117, 62] on span "Back to main menu" at bounding box center [110, 62] width 85 height 13
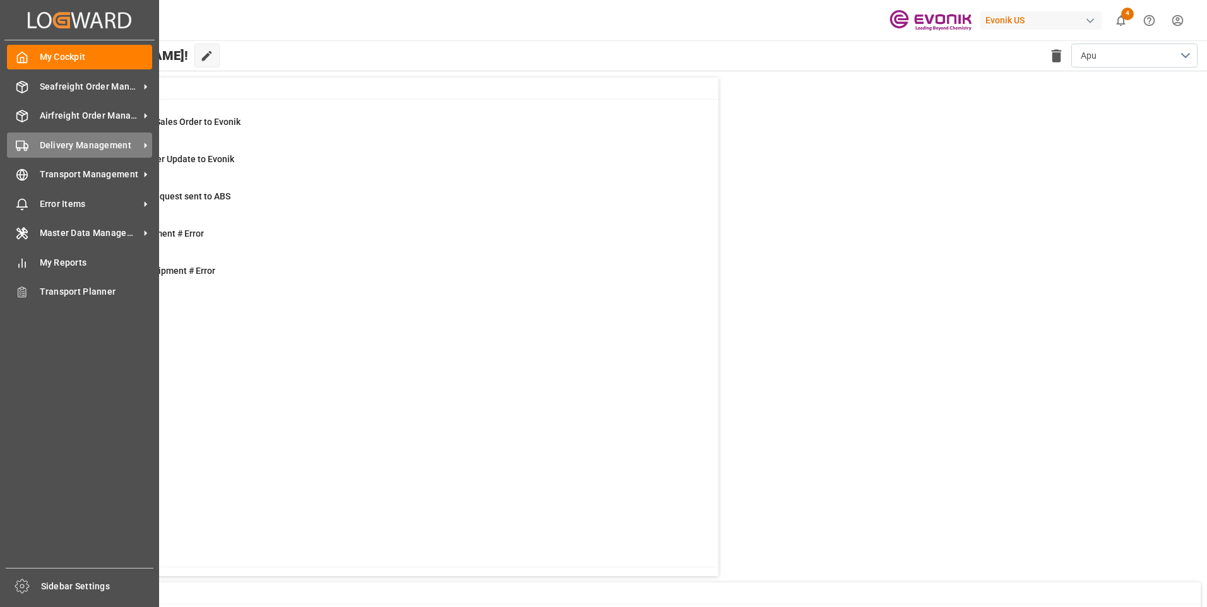
click at [61, 151] on span "Delivery Management" at bounding box center [90, 145] width 100 height 13
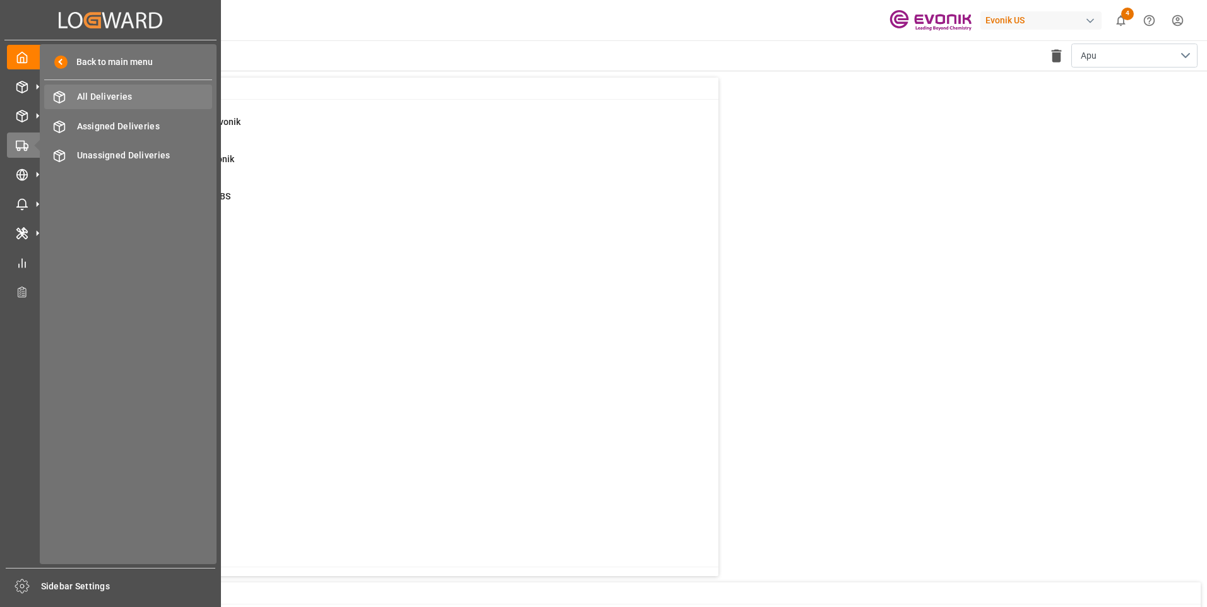
click at [91, 93] on span "All Deliveries" at bounding box center [145, 96] width 136 height 13
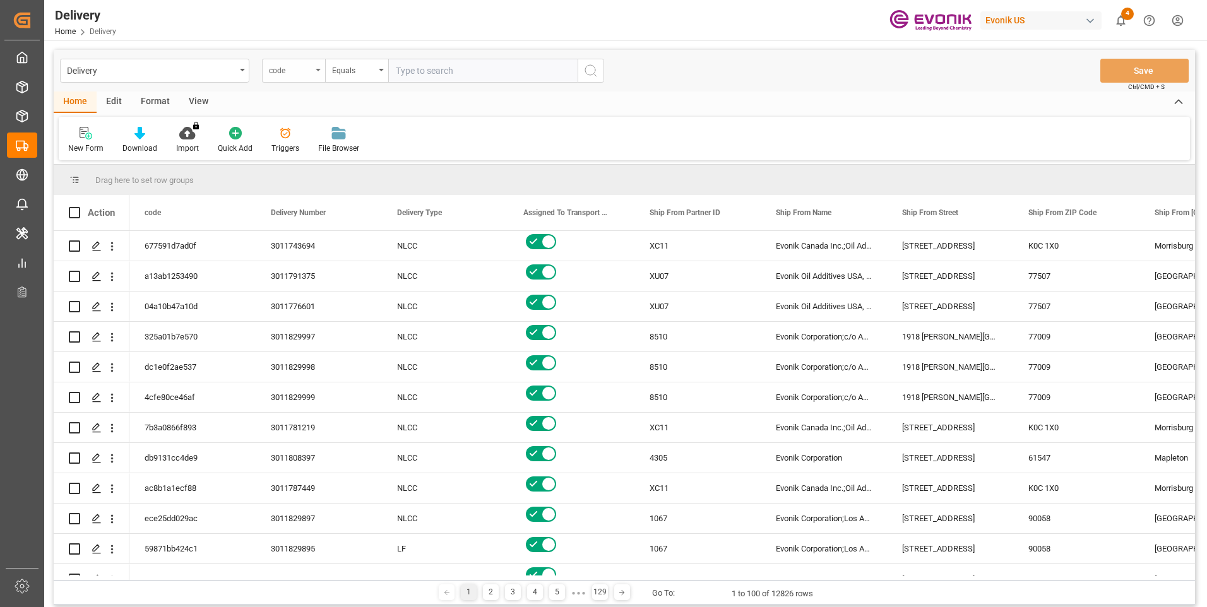
click at [304, 67] on div "code" at bounding box center [290, 69] width 43 height 15
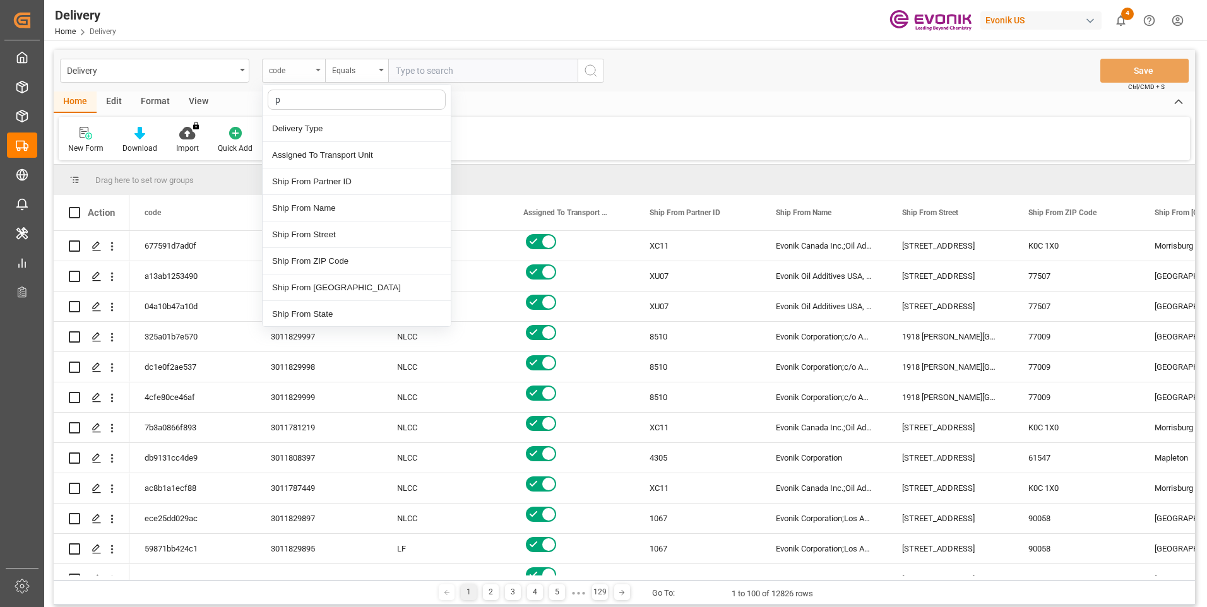
type input "pg"
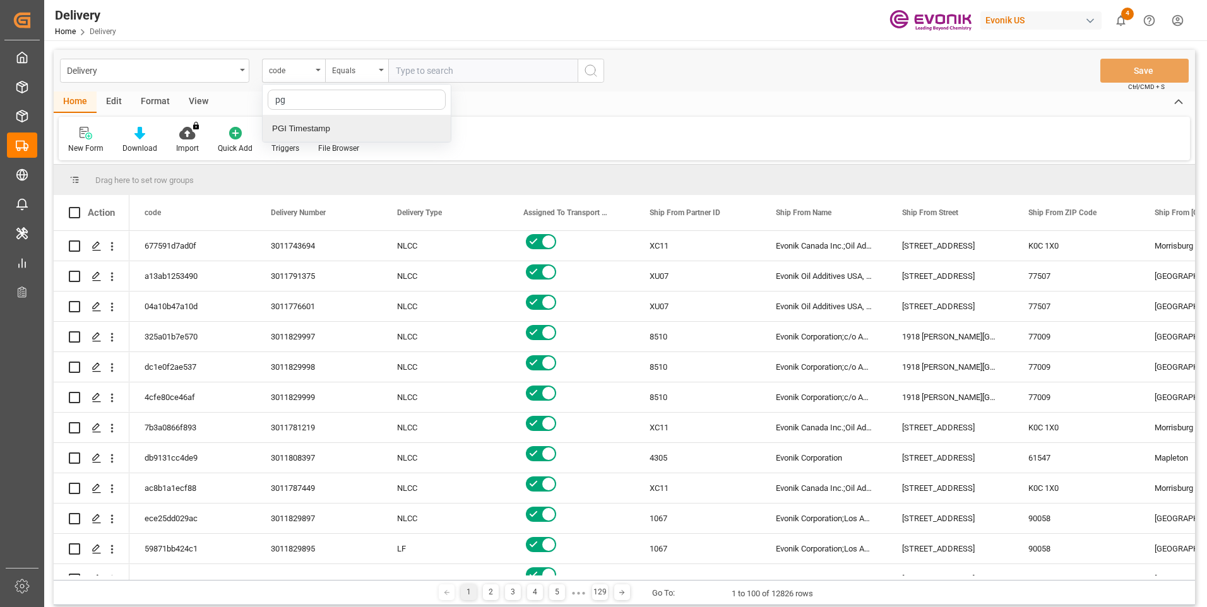
click at [315, 133] on div "PGI Timestamp" at bounding box center [357, 129] width 188 height 27
click at [348, 71] on div "Equals" at bounding box center [353, 69] width 43 height 15
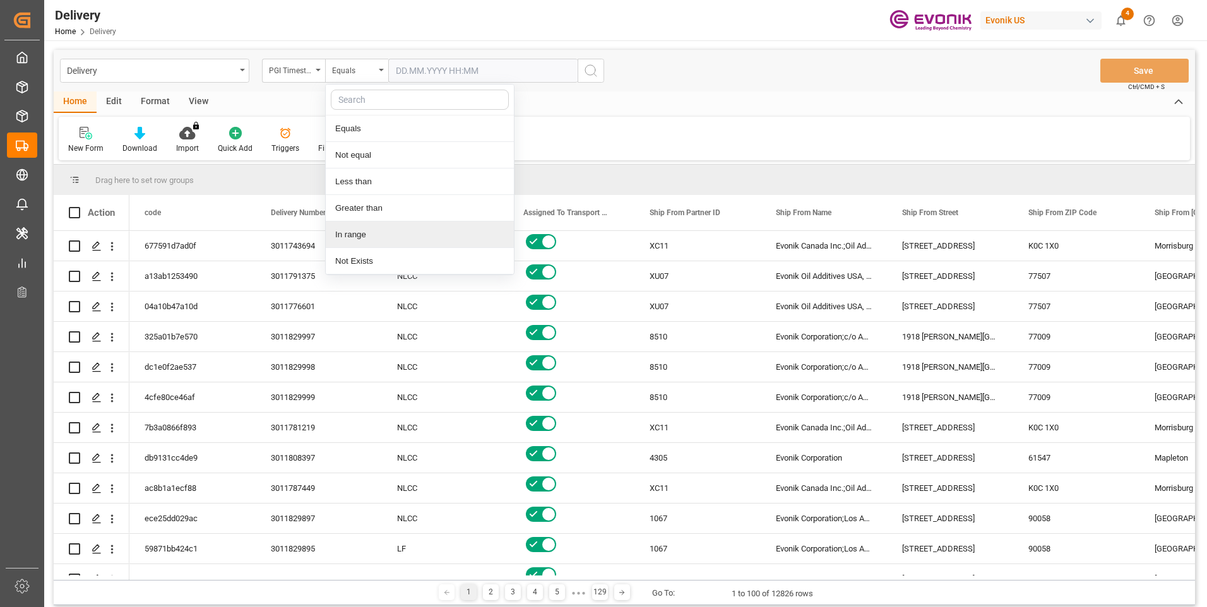
click at [346, 232] on div "In range" at bounding box center [420, 235] width 188 height 27
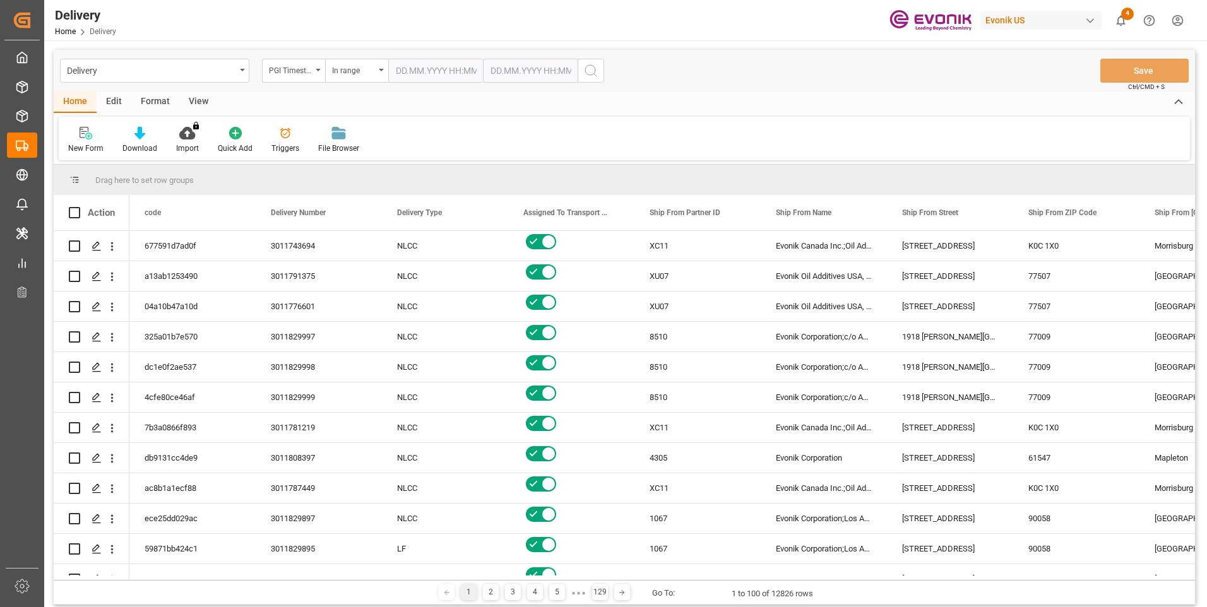
click at [423, 72] on input "text" at bounding box center [435, 71] width 95 height 24
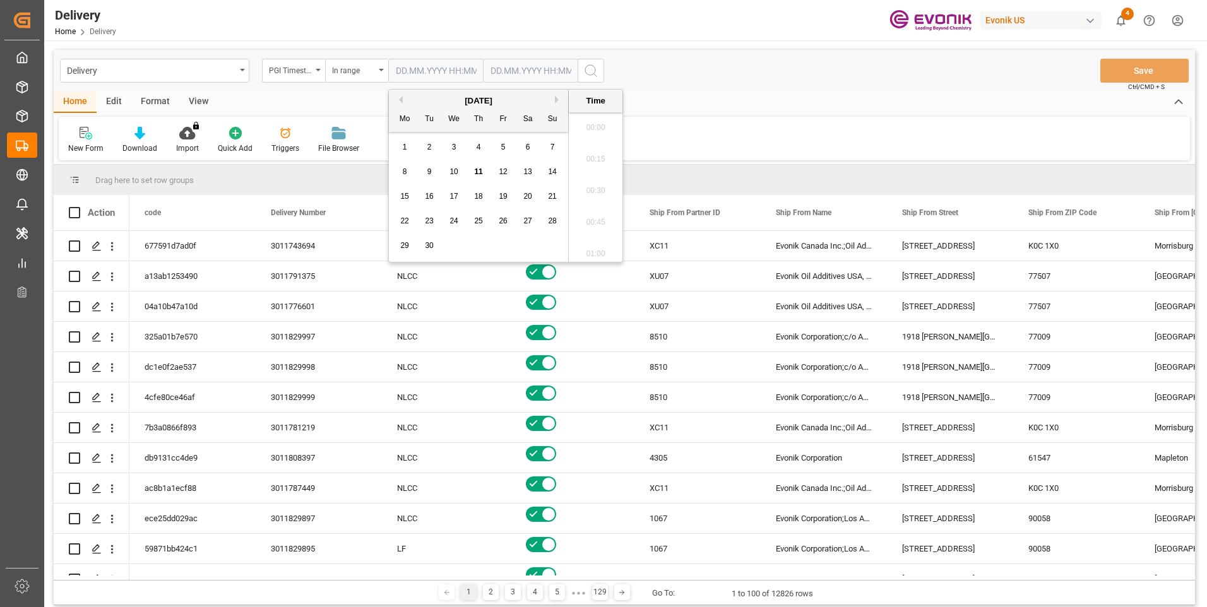
scroll to position [1267, 0]
click at [455, 175] on span "10" at bounding box center [453, 171] width 8 height 9
type input "10.09.2025 00:00"
click at [502, 68] on input "text" at bounding box center [530, 71] width 95 height 24
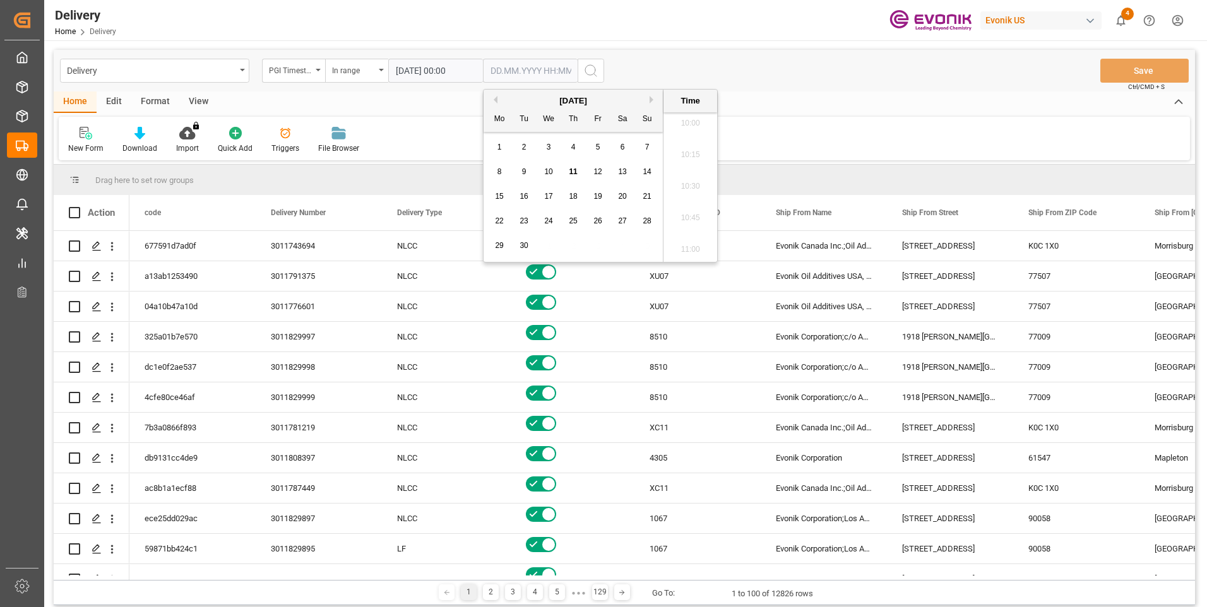
click at [576, 173] on span "11" at bounding box center [573, 171] width 8 height 9
type input "11.09.2025 00:00"
click at [596, 71] on icon "search button" at bounding box center [590, 70] width 15 height 15
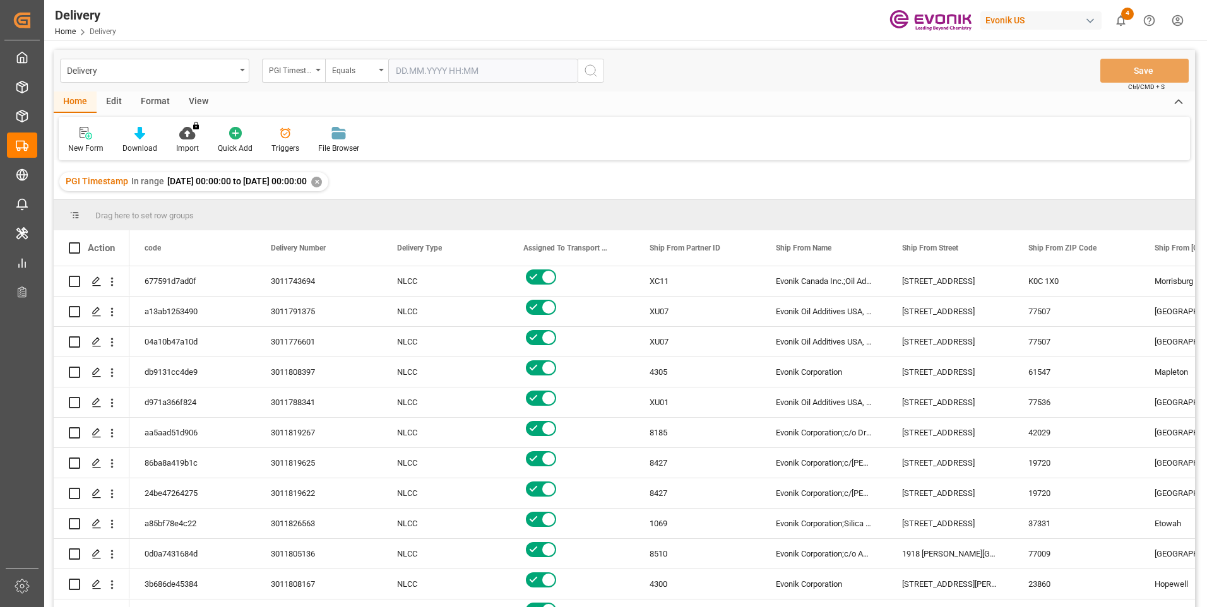
click at [196, 100] on div "View" at bounding box center [198, 102] width 39 height 21
click at [148, 145] on div "Standard Templates" at bounding box center [143, 148] width 63 height 11
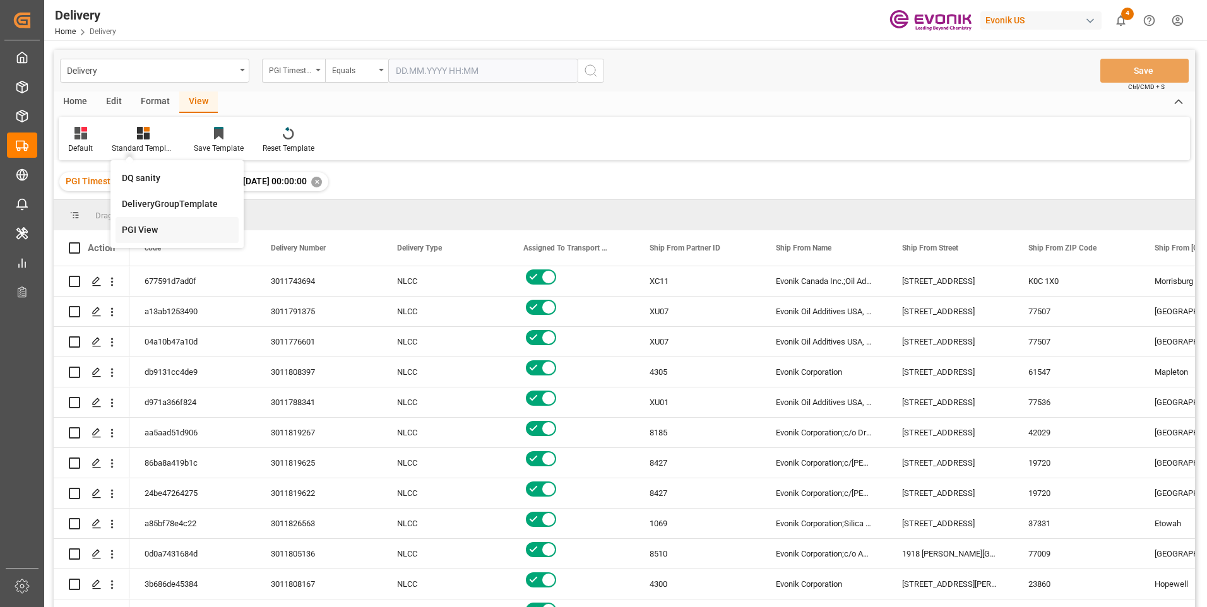
click at [146, 227] on div "PGI View" at bounding box center [177, 229] width 110 height 13
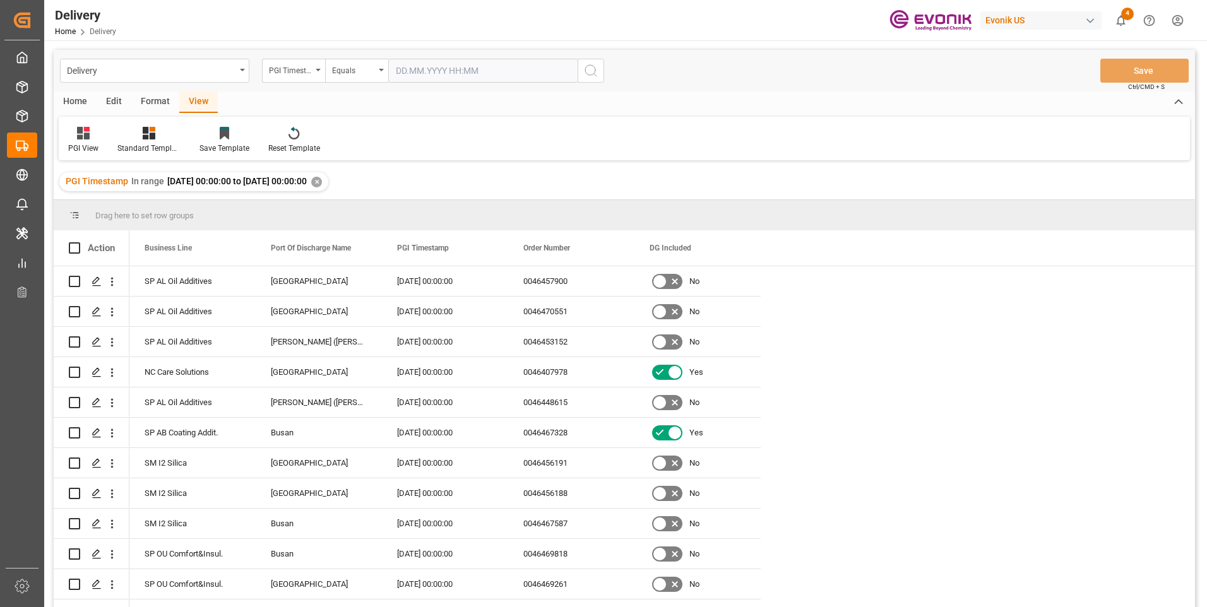
click at [74, 100] on div "Home" at bounding box center [75, 102] width 43 height 21
click at [141, 142] on div "Download" at bounding box center [140, 140] width 54 height 28
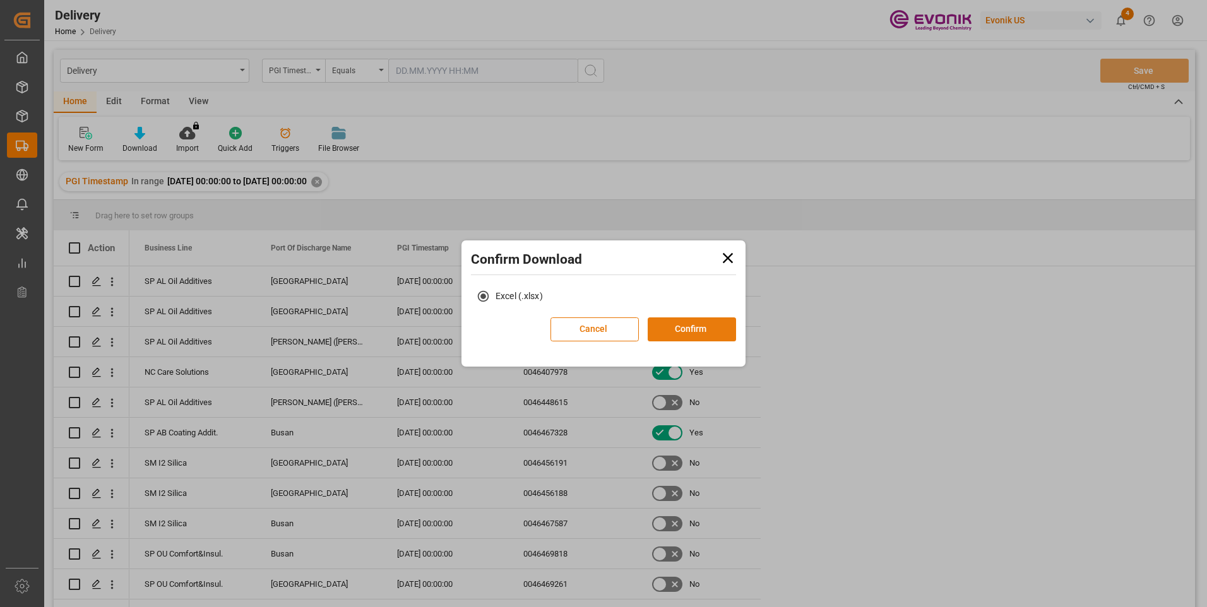
click at [688, 320] on button "Confirm" at bounding box center [692, 329] width 88 height 24
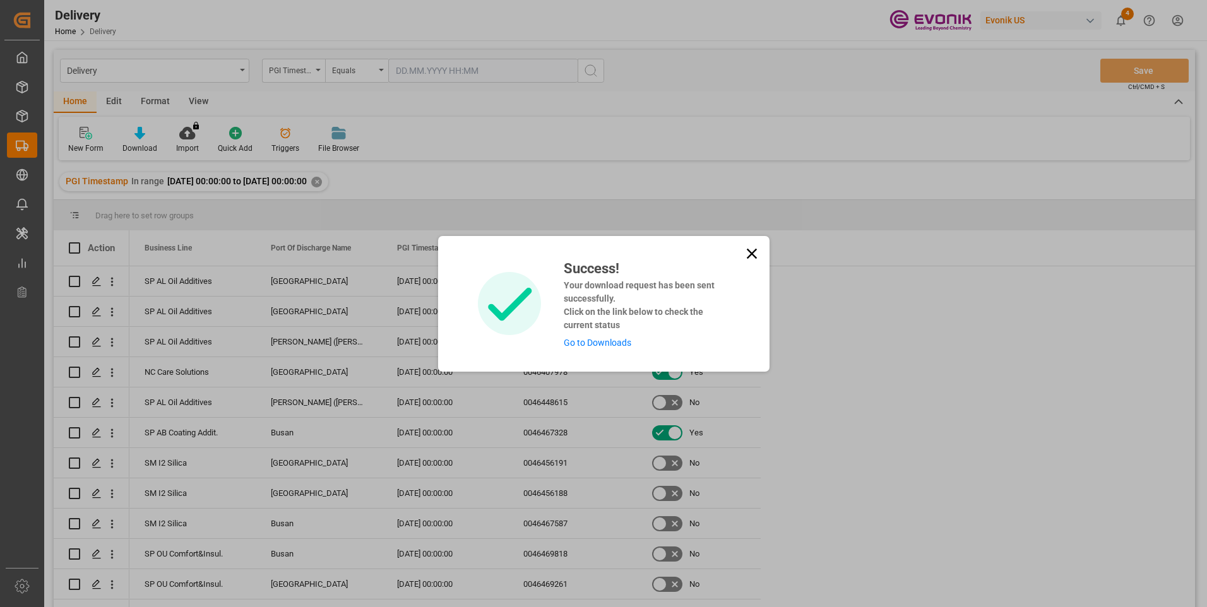
click at [591, 344] on link "Go to Downloads" at bounding box center [598, 343] width 68 height 10
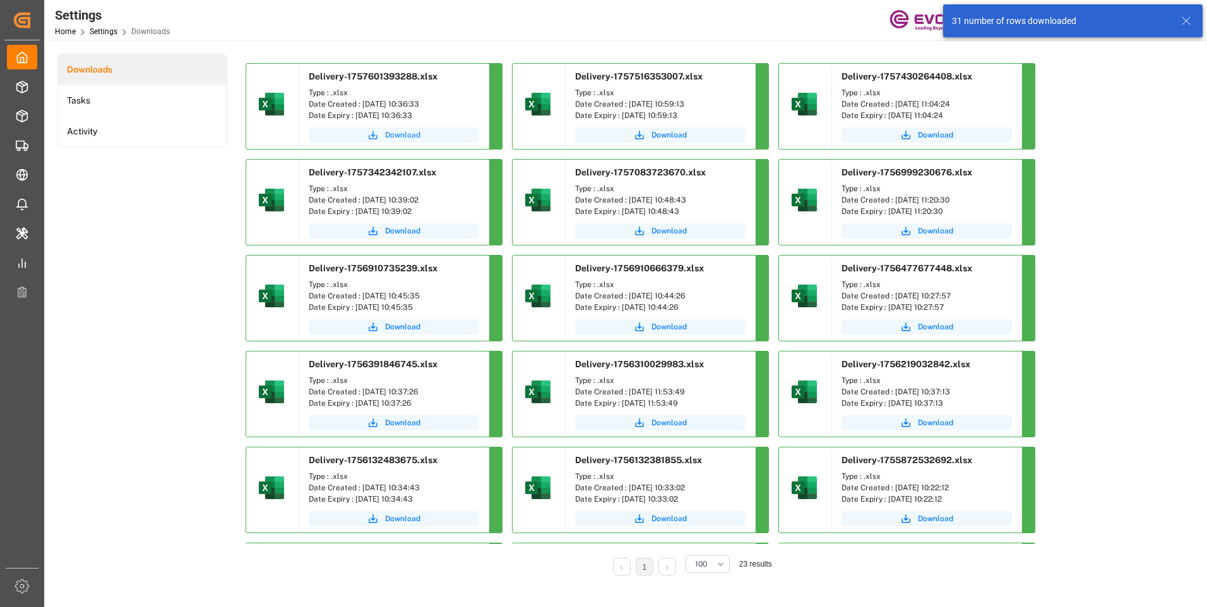
click at [407, 133] on span "Download" at bounding box center [402, 134] width 35 height 11
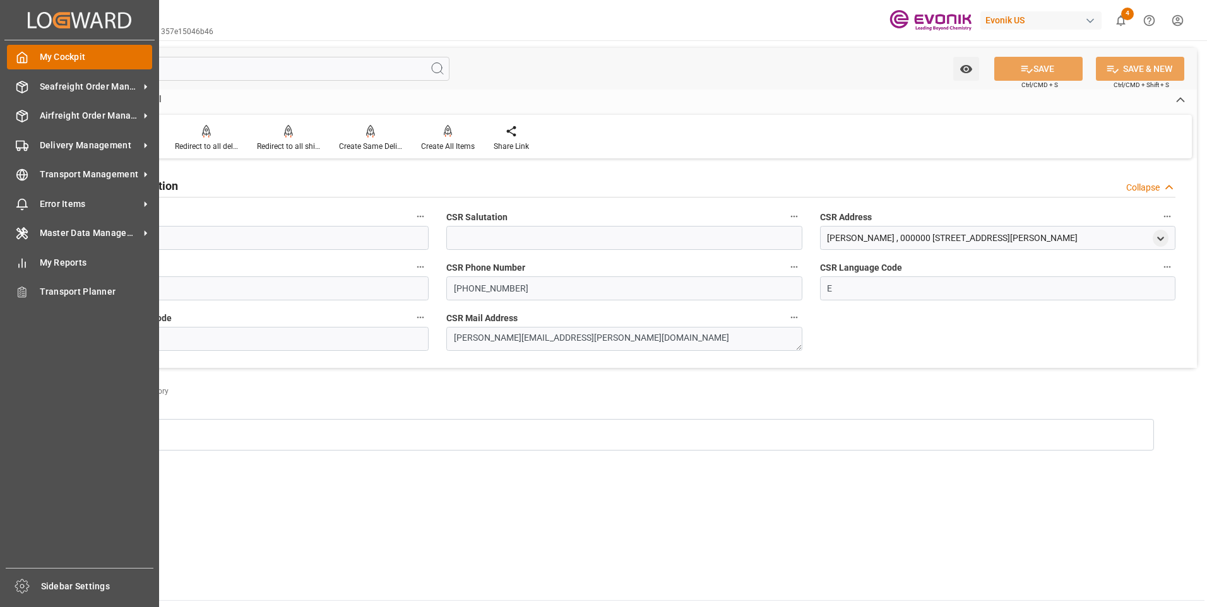
click at [23, 59] on polyline at bounding box center [22, 59] width 3 height 5
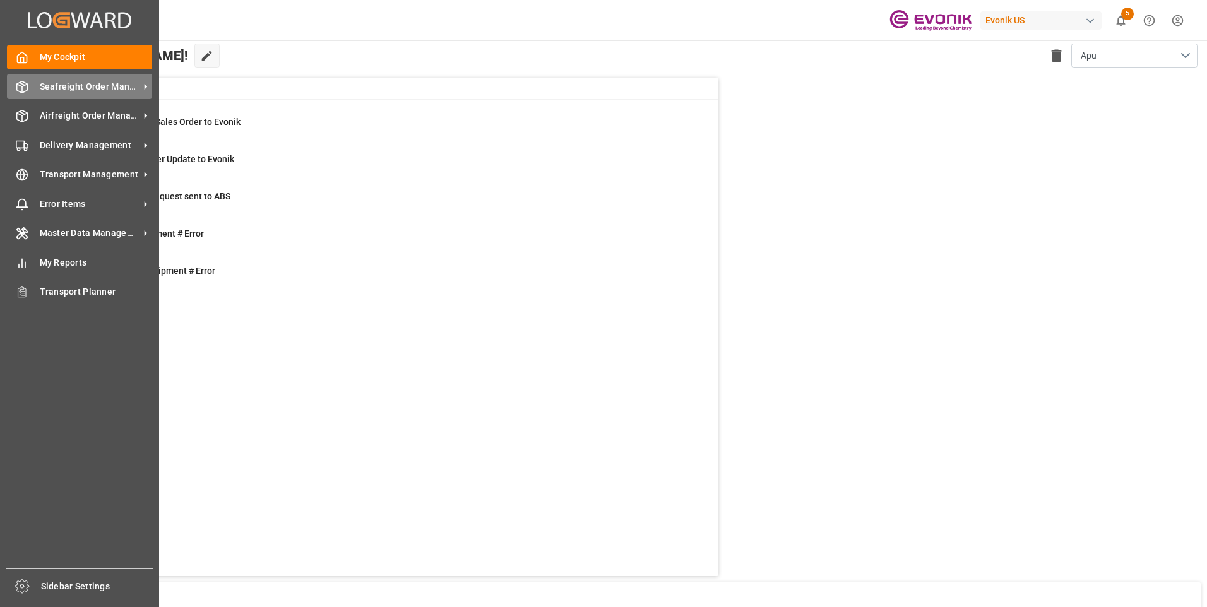
click at [52, 93] on span "Seafreight Order Management" at bounding box center [90, 86] width 100 height 13
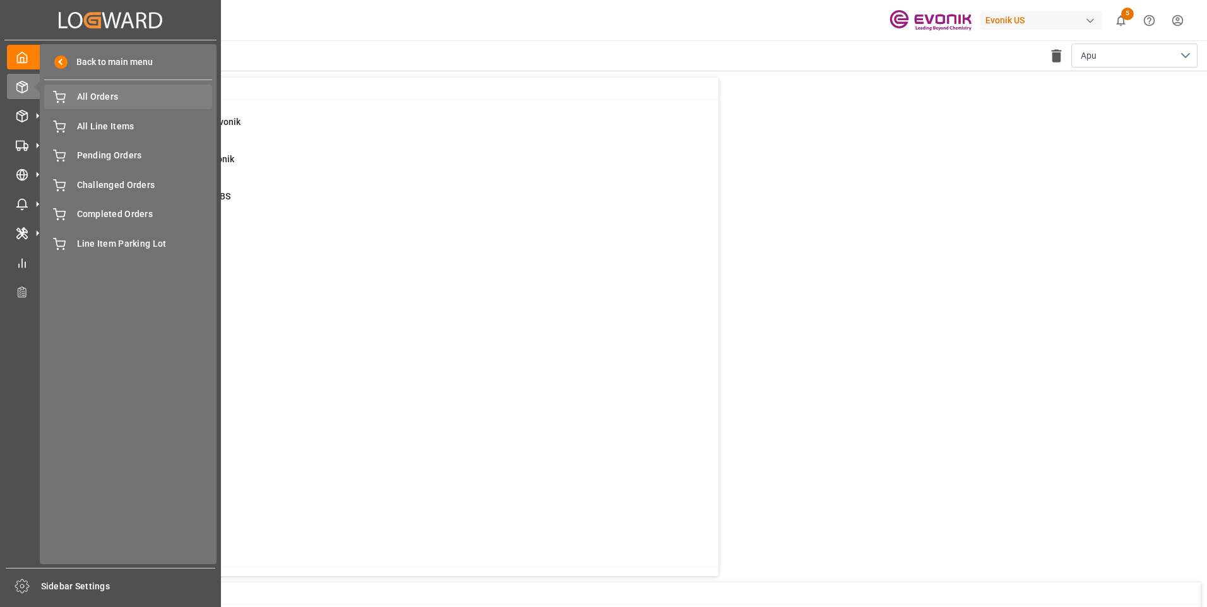
click at [78, 100] on span "All Orders" at bounding box center [145, 96] width 136 height 13
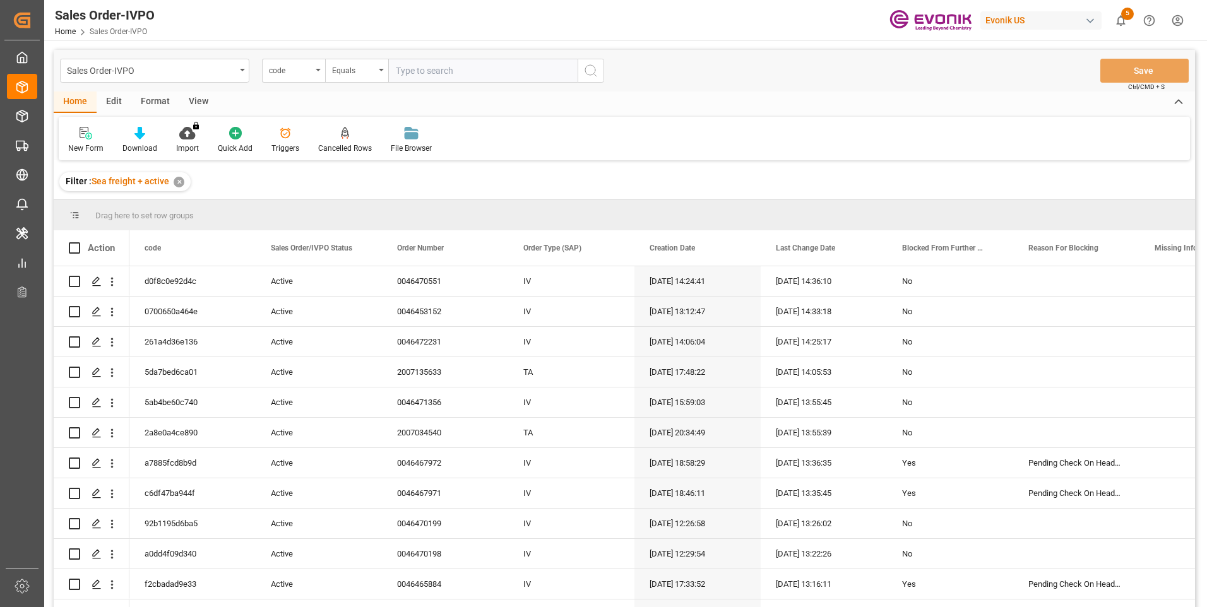
click at [312, 73] on div "code" at bounding box center [293, 71] width 63 height 24
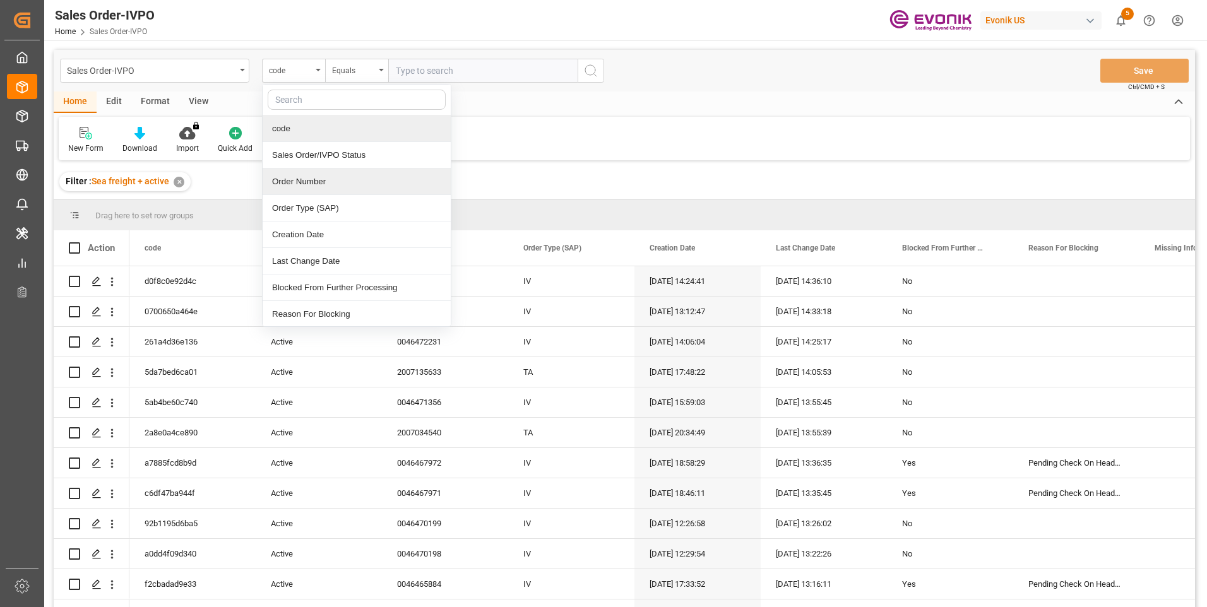
click at [292, 190] on div "Order Number" at bounding box center [357, 182] width 188 height 27
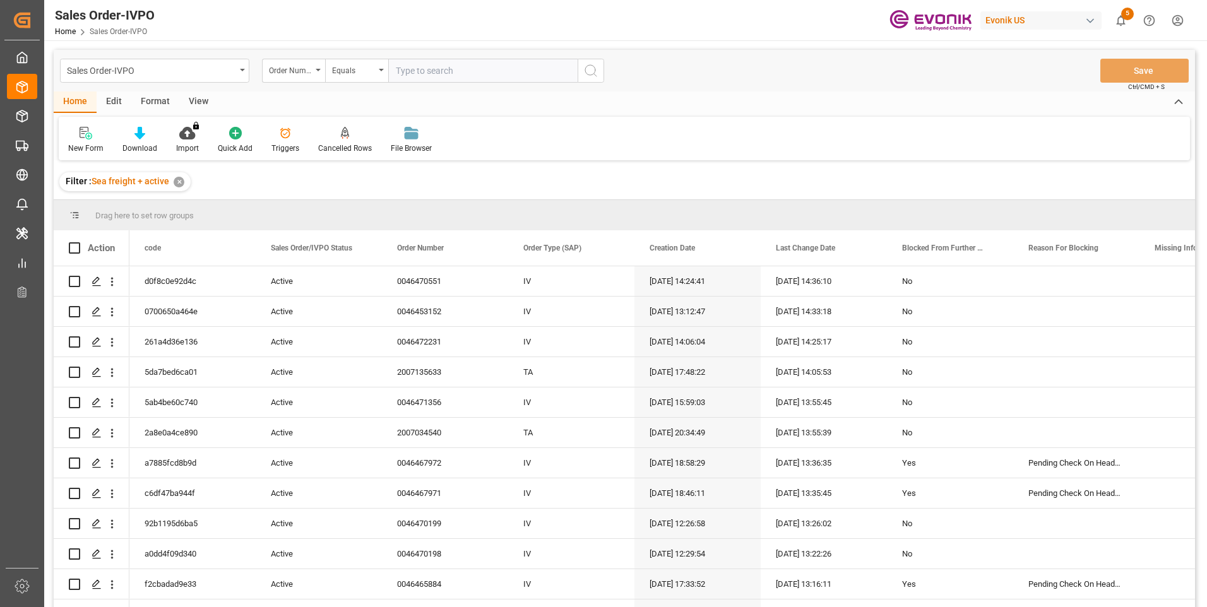
click at [467, 69] on input "text" at bounding box center [482, 71] width 189 height 24
paste input "2007140657"
type input "2007140657"
click at [590, 70] on icon "search button" at bounding box center [590, 70] width 15 height 15
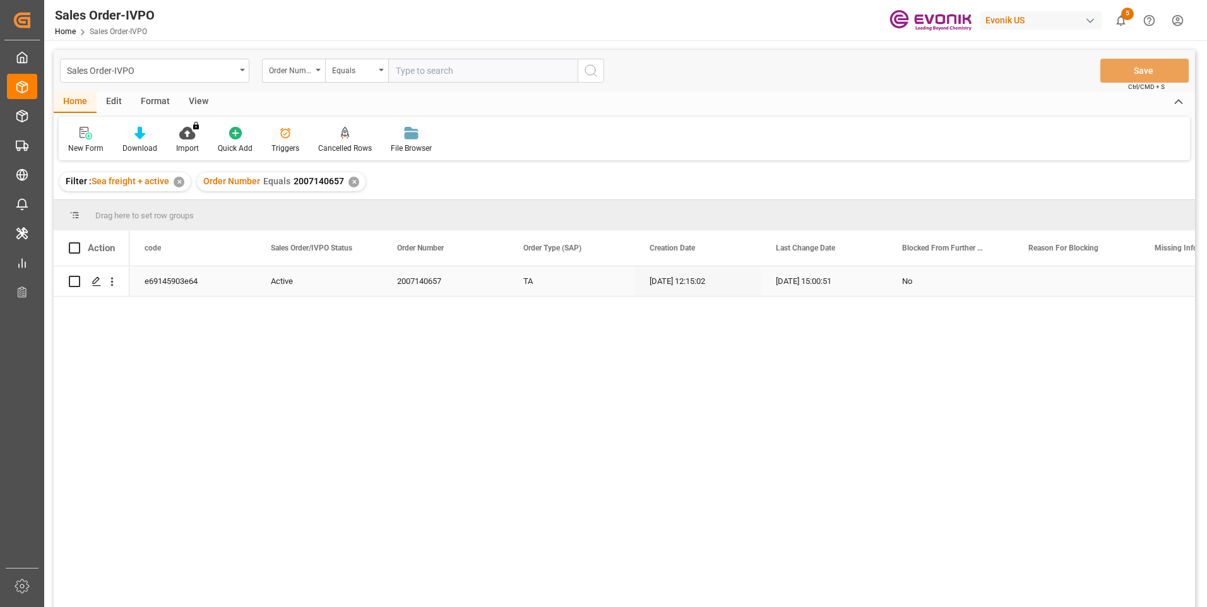
click at [904, 280] on div "No" at bounding box center [950, 281] width 96 height 29
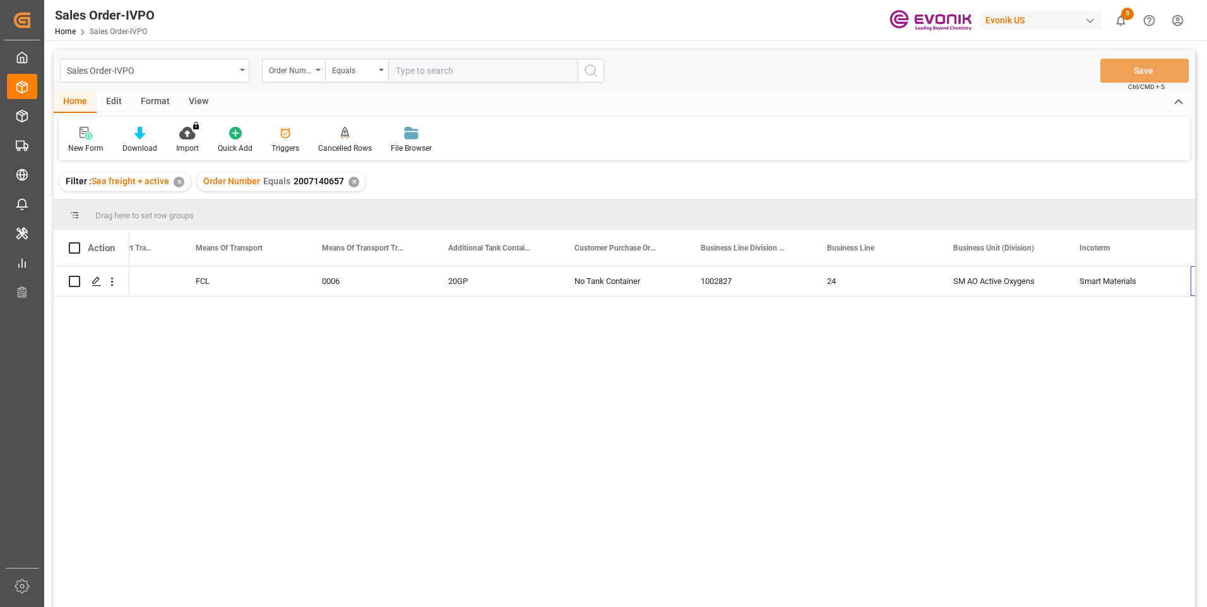
scroll to position [0, 2221]
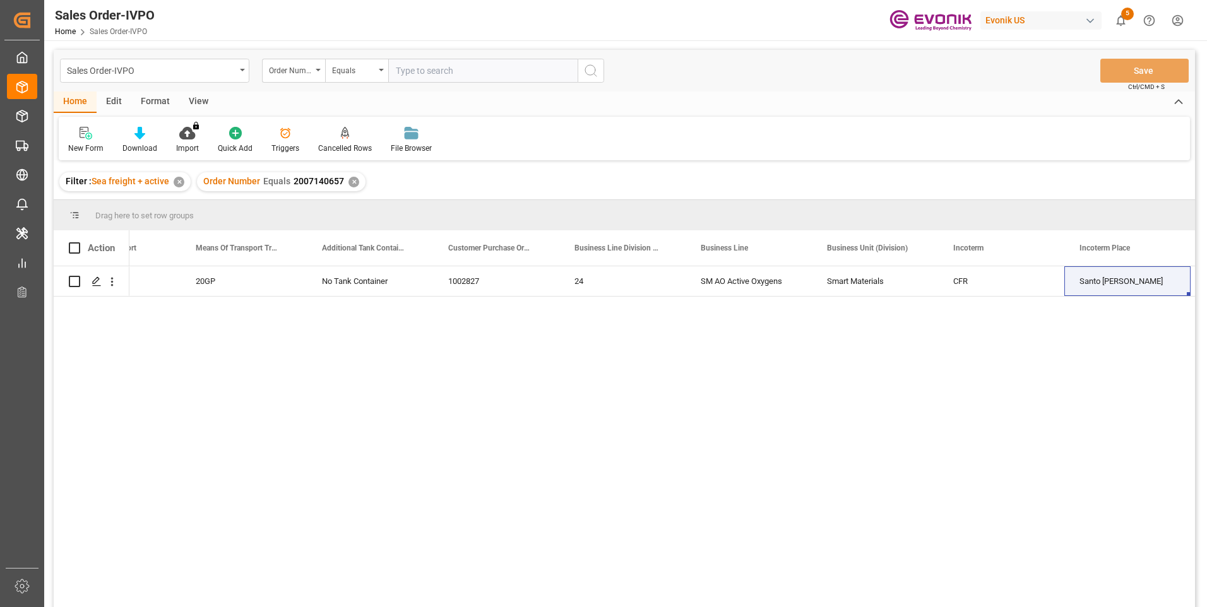
click at [432, 70] on input "text" at bounding box center [482, 71] width 189 height 24
paste input "2007123941"
type input "2007123941"
click at [594, 71] on icon "search button" at bounding box center [590, 70] width 15 height 15
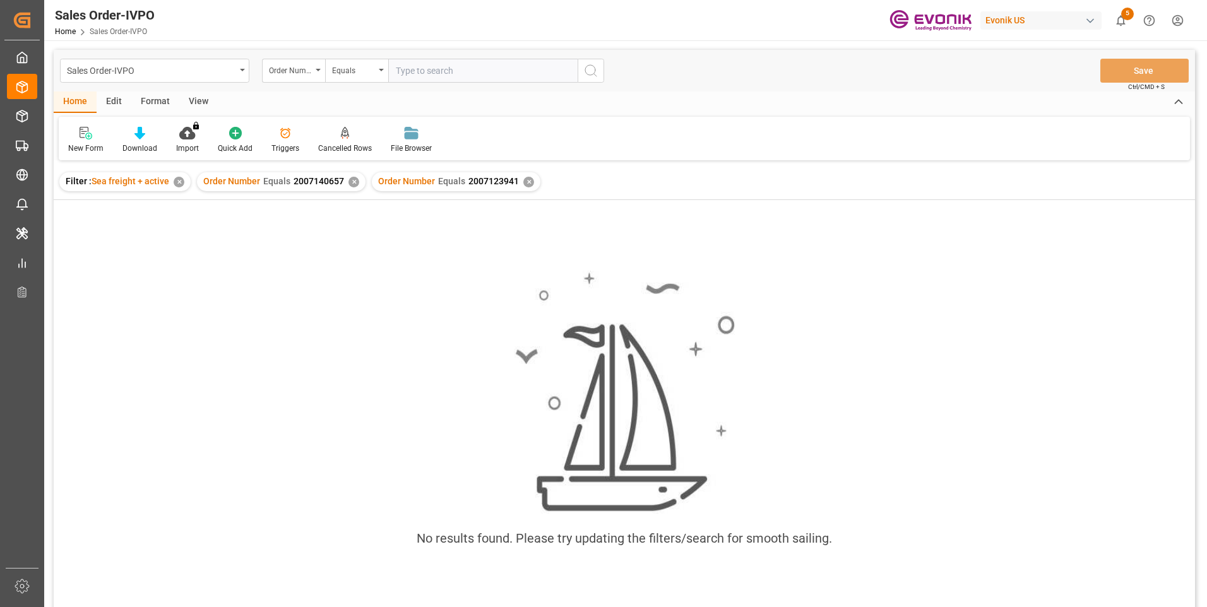
click at [348, 181] on div "✕" at bounding box center [353, 182] width 11 height 11
